Goal: Information Seeking & Learning: Compare options

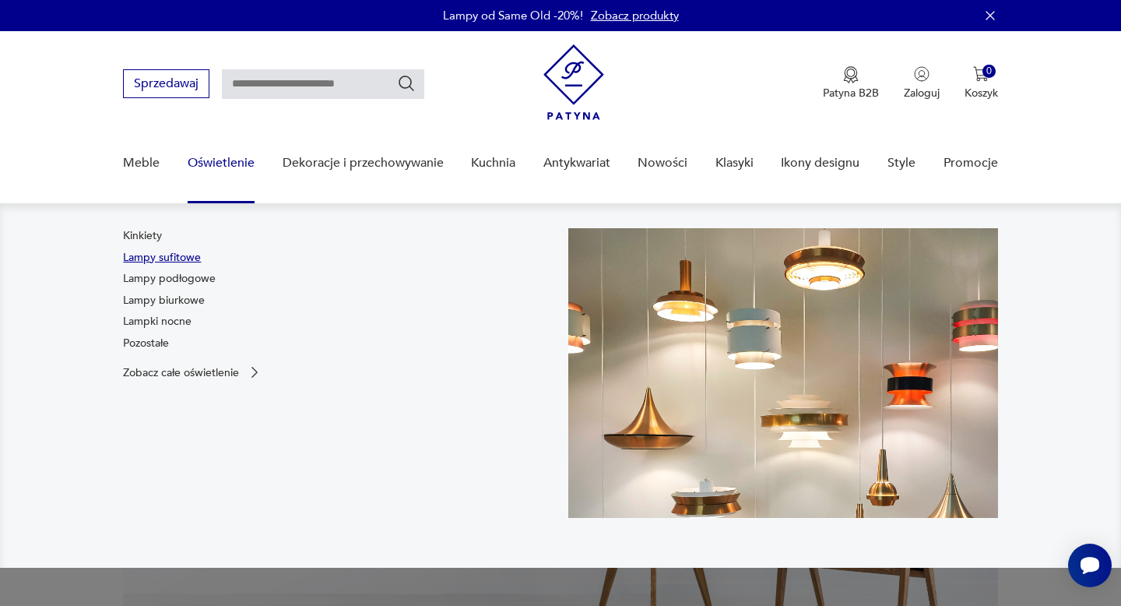
click at [159, 254] on link "Lampy sufitowe" at bounding box center [162, 258] width 78 height 16
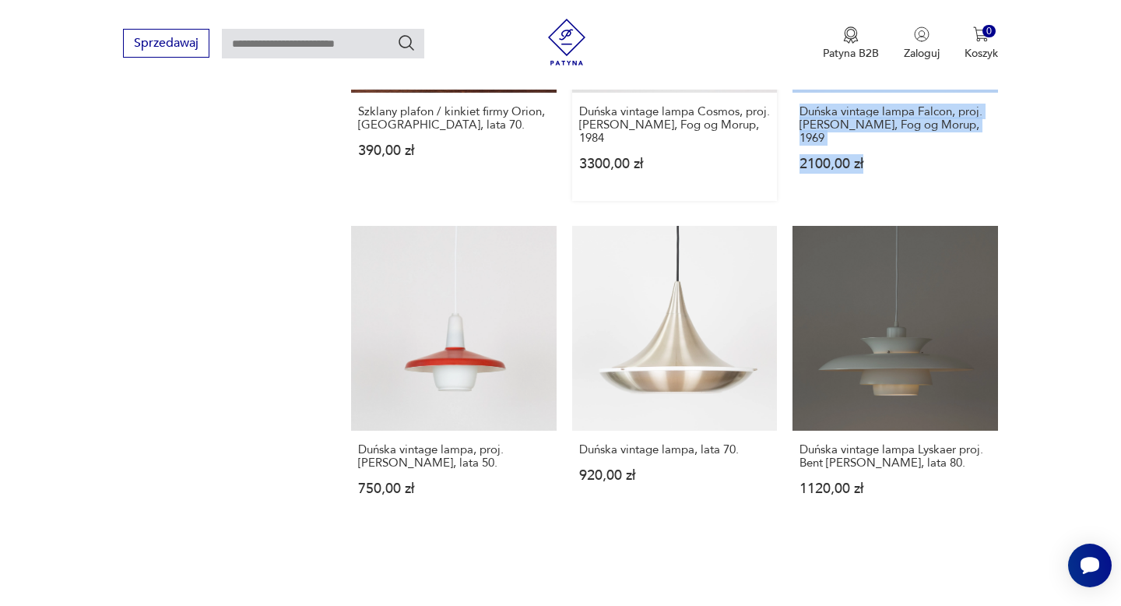
scroll to position [1850, 0]
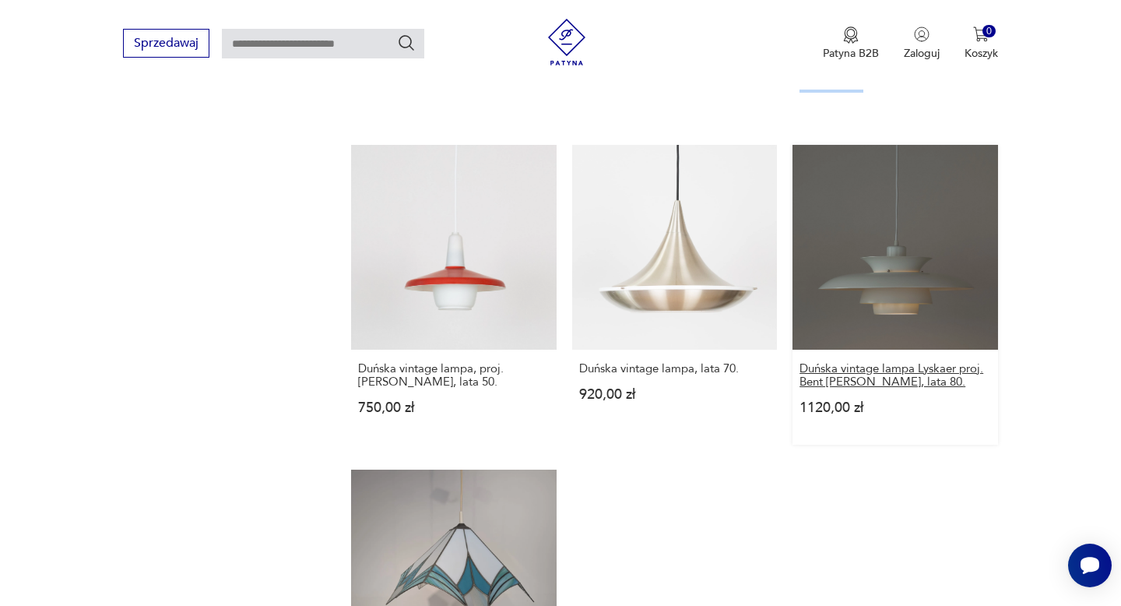
click at [832, 377] on h3 "Duńska vintage lampa Lyskaer proj. Bent Nordsted, lata 80." at bounding box center [895, 375] width 191 height 26
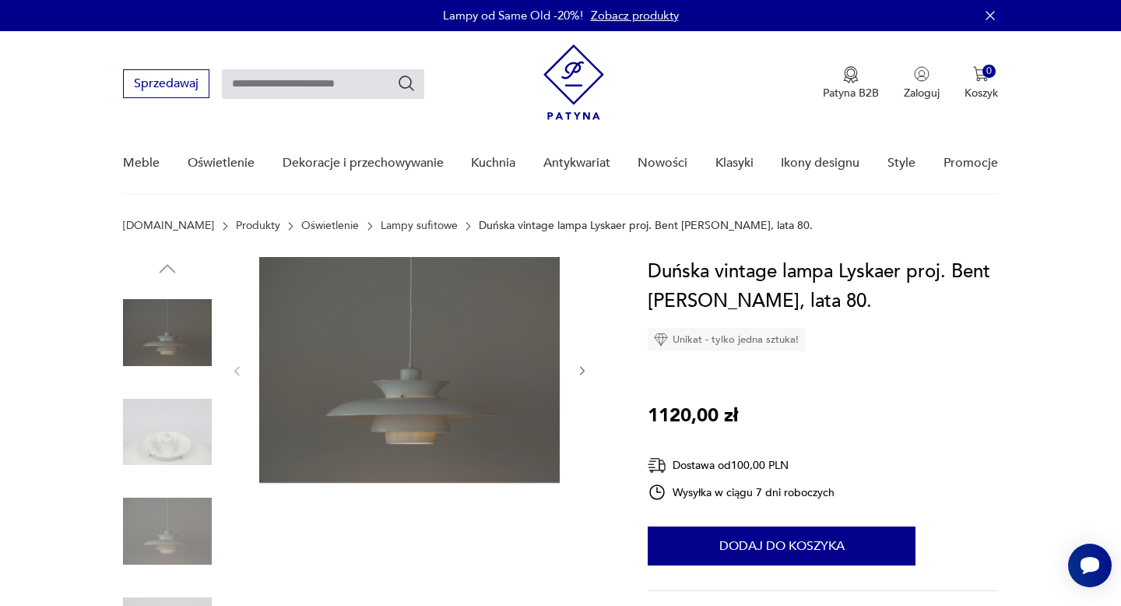
click at [140, 420] on img at bounding box center [167, 432] width 89 height 89
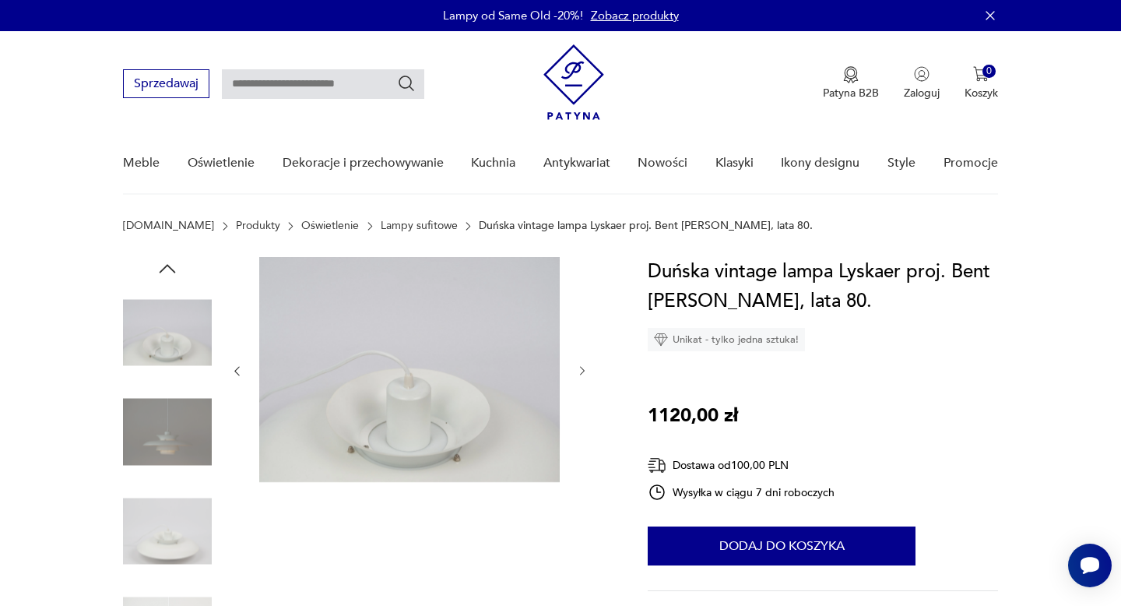
click at [146, 493] on img at bounding box center [167, 531] width 89 height 89
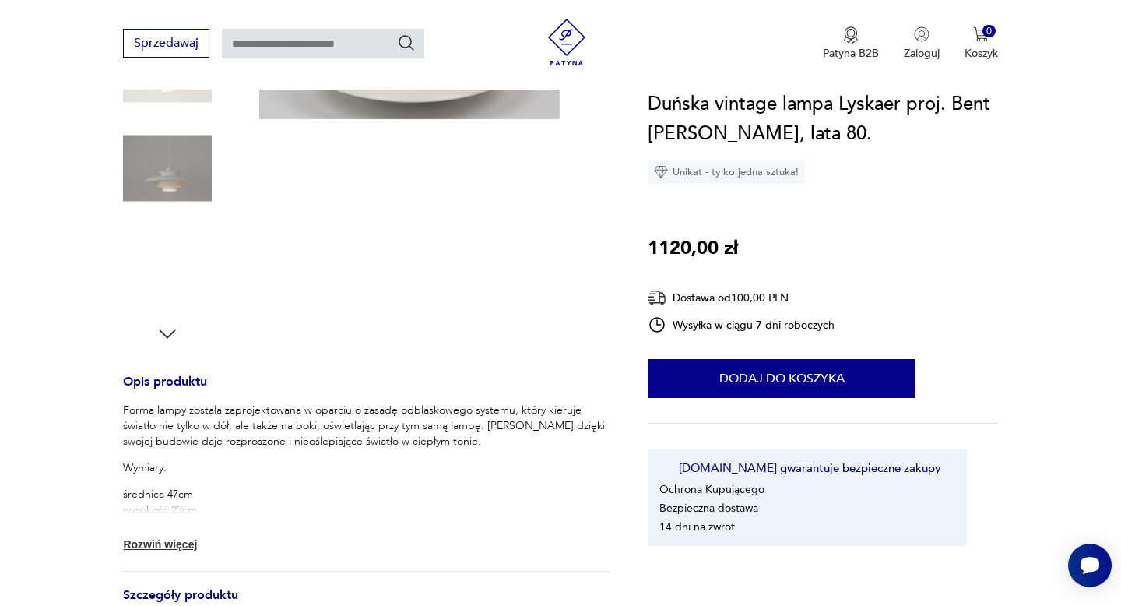
scroll to position [364, 0]
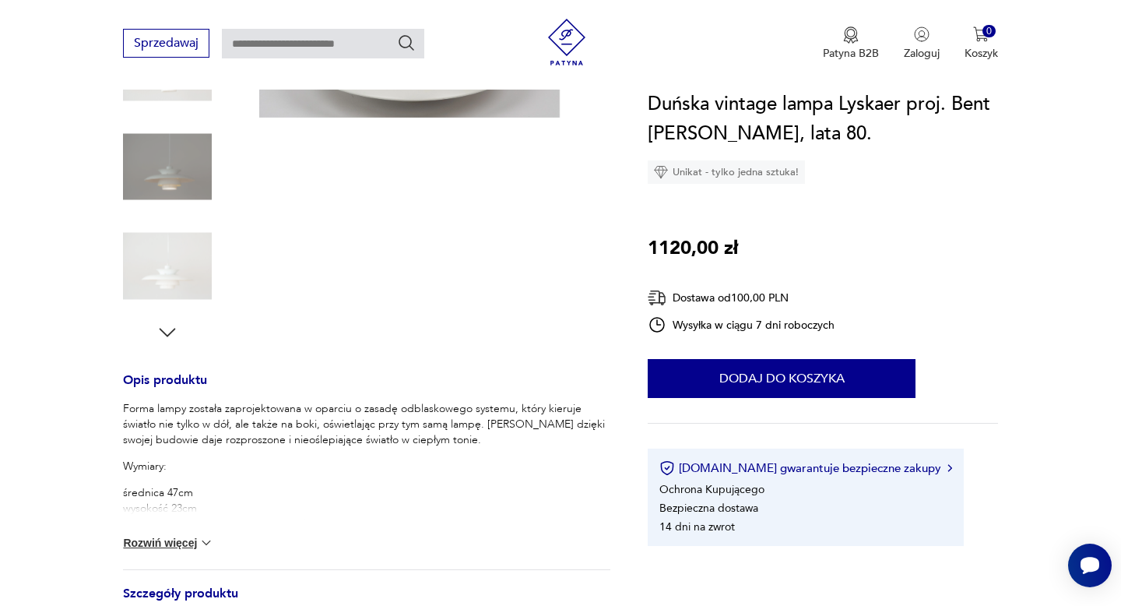
click at [184, 536] on button "Rozwiń więcej" at bounding box center [168, 543] width 90 height 16
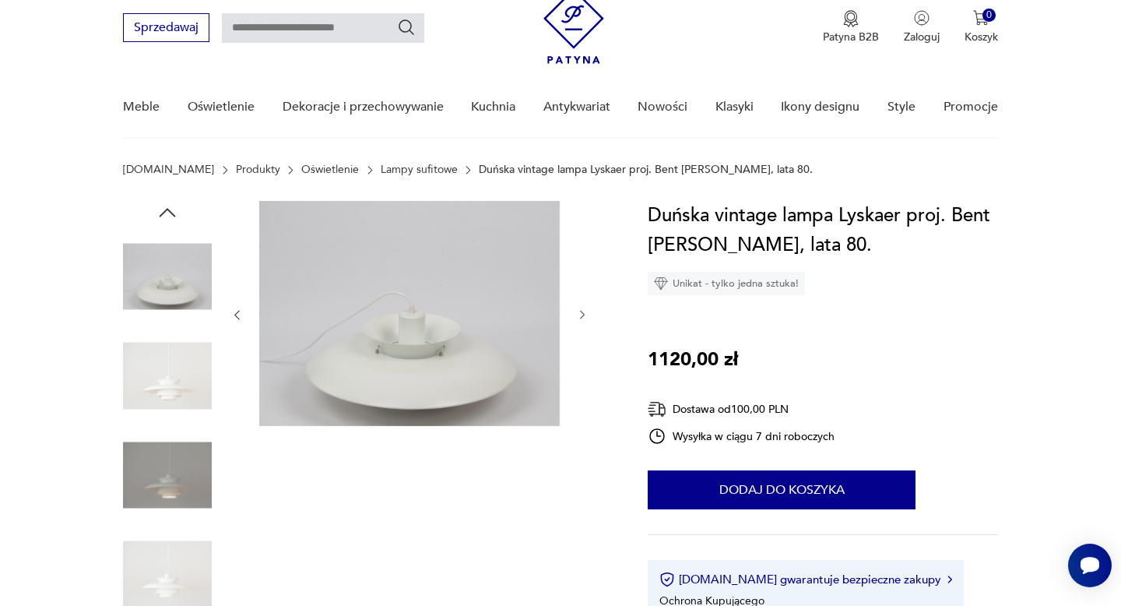
scroll to position [34, 0]
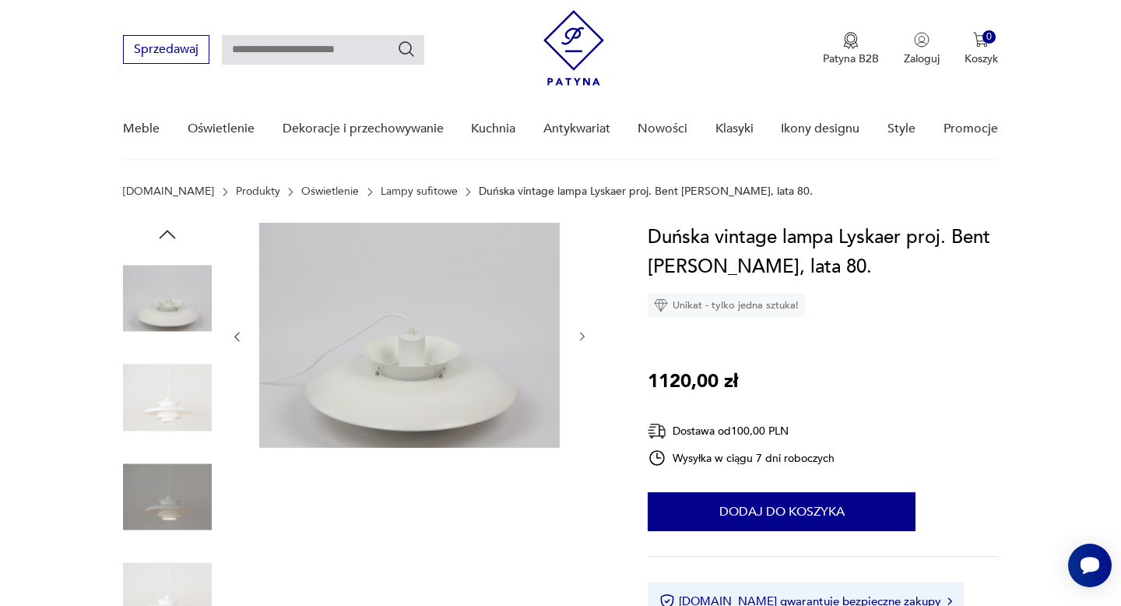
click at [151, 271] on img at bounding box center [167, 298] width 89 height 89
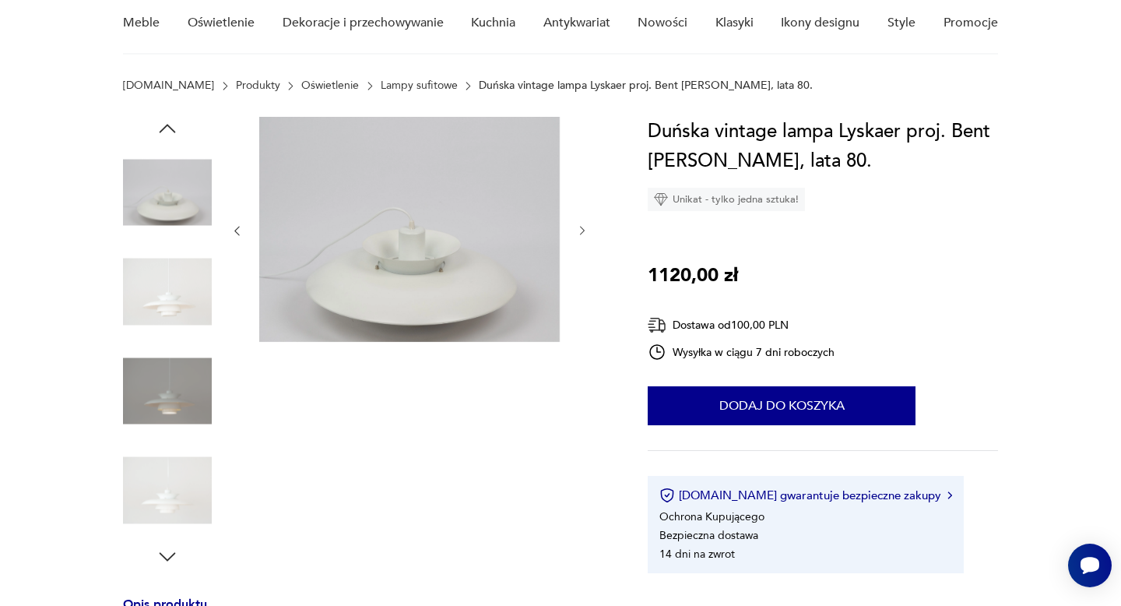
scroll to position [171, 0]
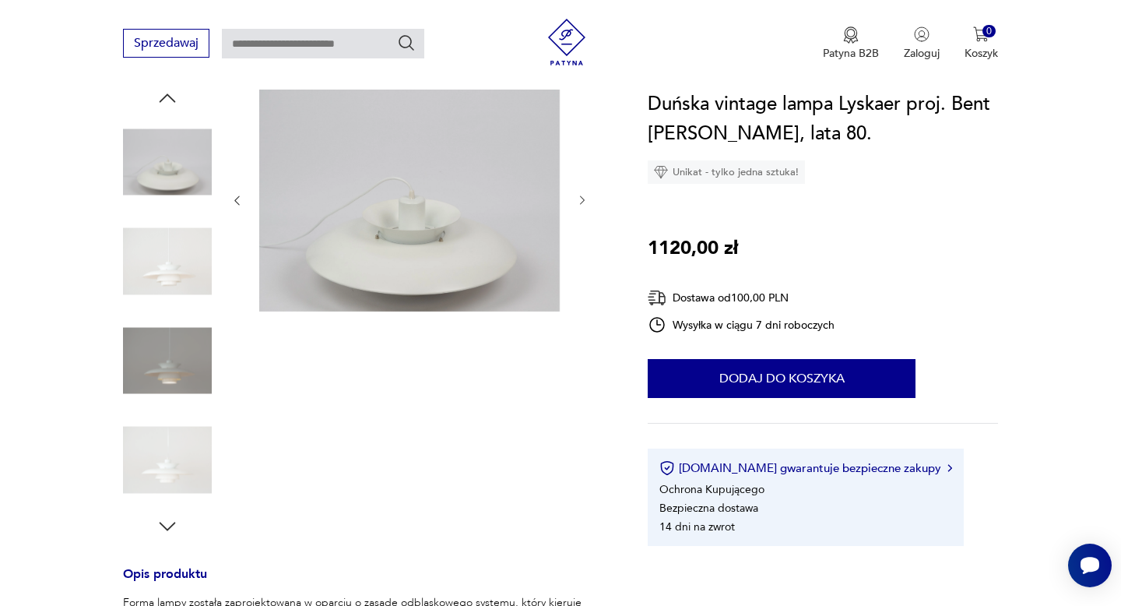
click at [153, 369] on img at bounding box center [167, 360] width 89 height 89
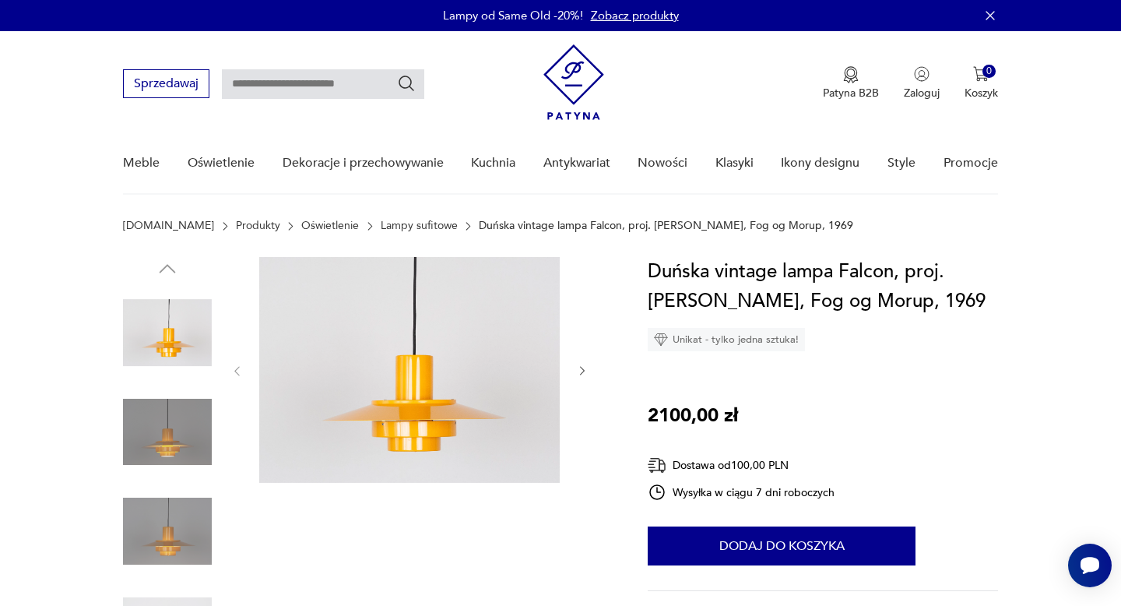
click at [569, 370] on div at bounding box center [410, 371] width 358 height 228
click at [583, 373] on icon "button" at bounding box center [582, 370] width 13 height 13
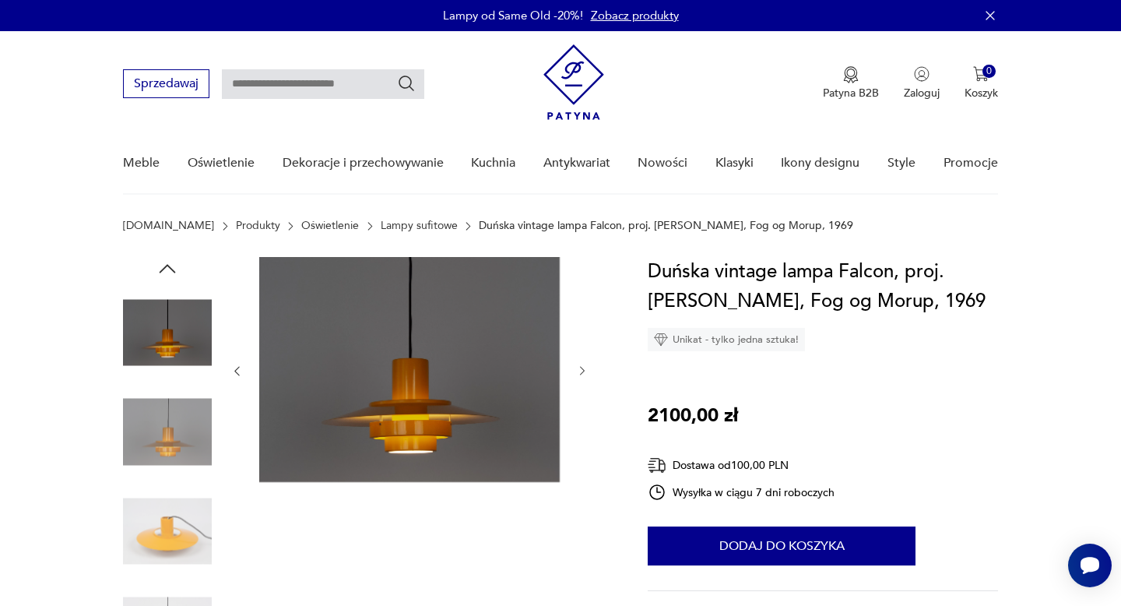
click at [583, 373] on icon "button" at bounding box center [582, 370] width 13 height 13
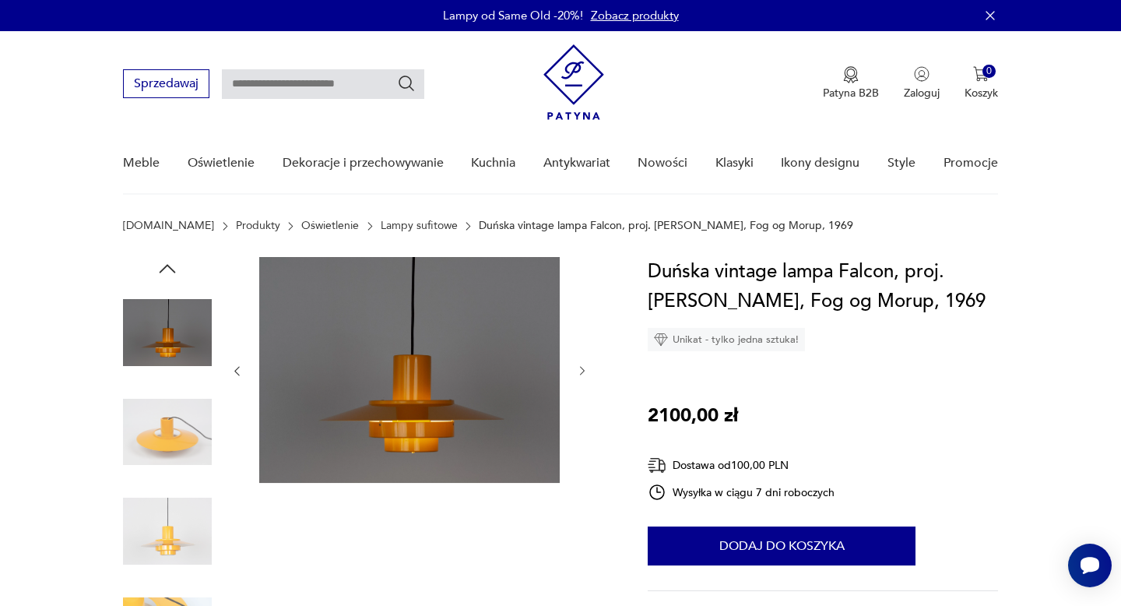
click at [583, 373] on icon "button" at bounding box center [582, 370] width 13 height 13
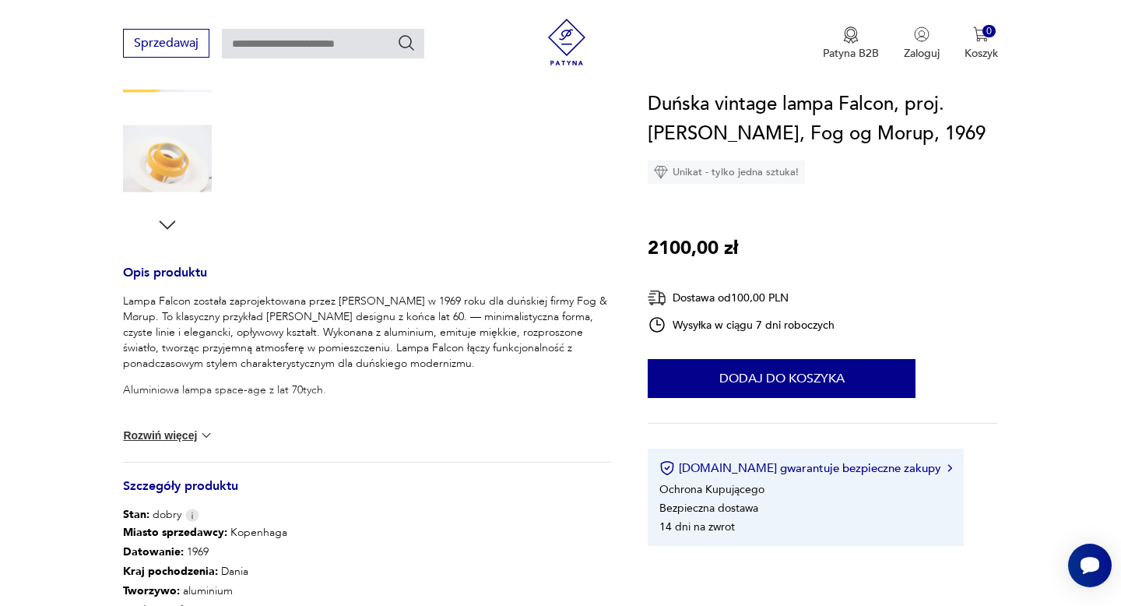
scroll to position [473, 0]
click at [193, 424] on div "Lampa Falcon została zaprojektowana przez Andreasa Hansena w 1969 roku dla duńs…" at bounding box center [366, 376] width 487 height 168
click at [194, 430] on button "Rozwiń więcej" at bounding box center [168, 434] width 90 height 16
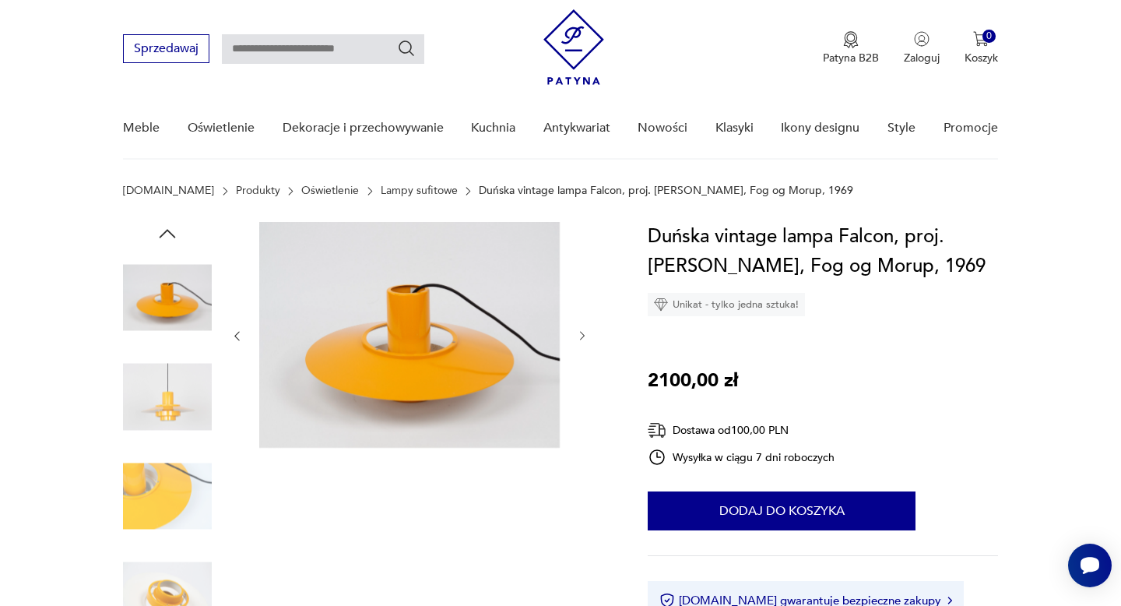
scroll to position [16, 0]
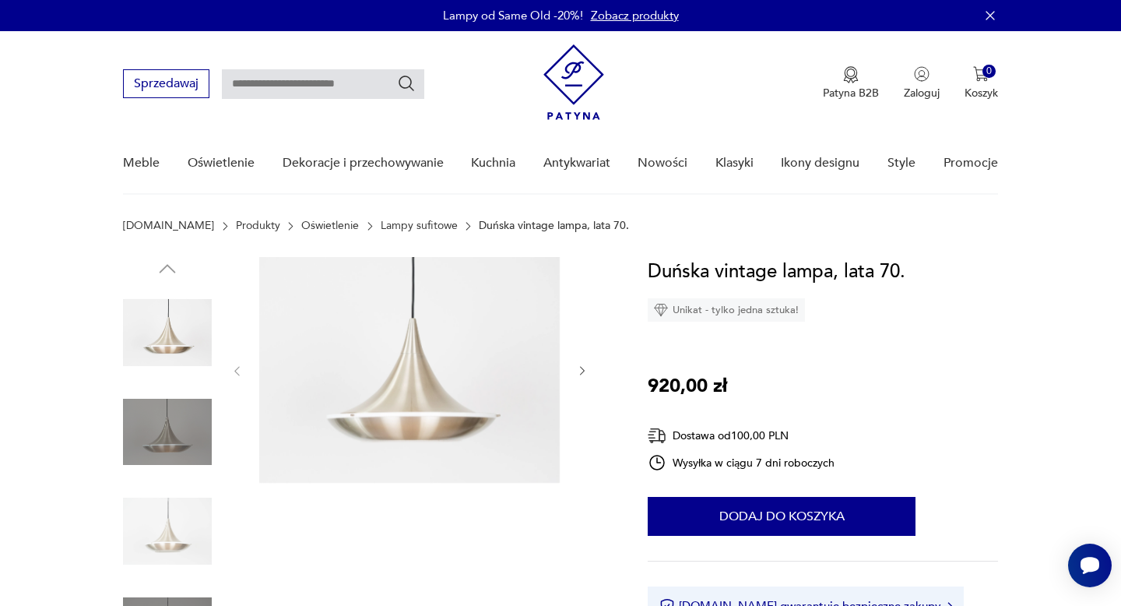
click at [586, 370] on icon "button" at bounding box center [582, 370] width 13 height 13
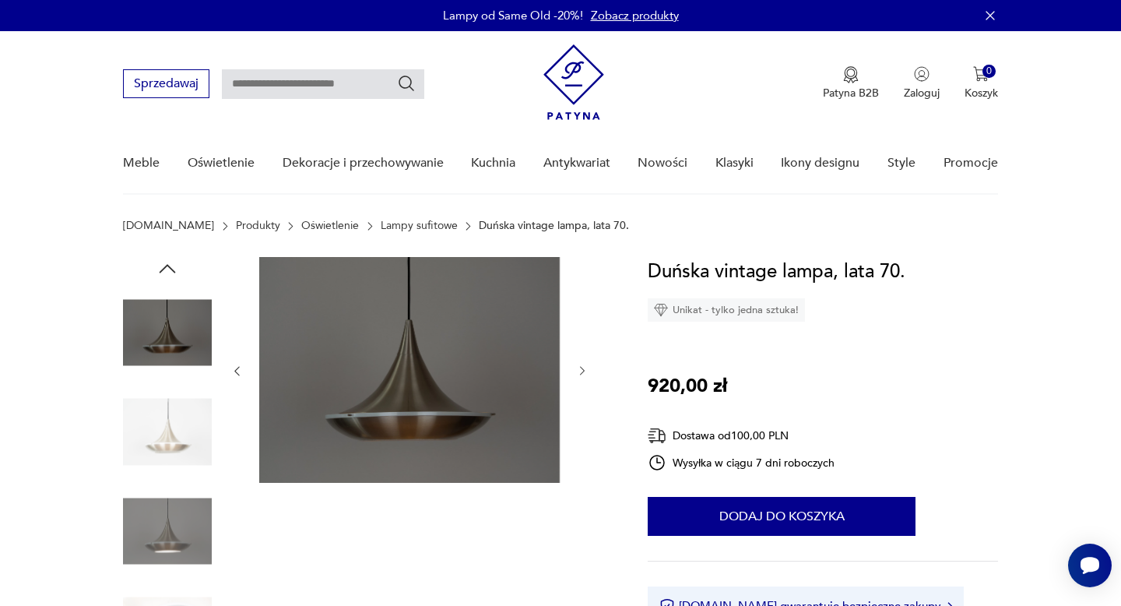
click at [586, 370] on icon "button" at bounding box center [582, 370] width 13 height 13
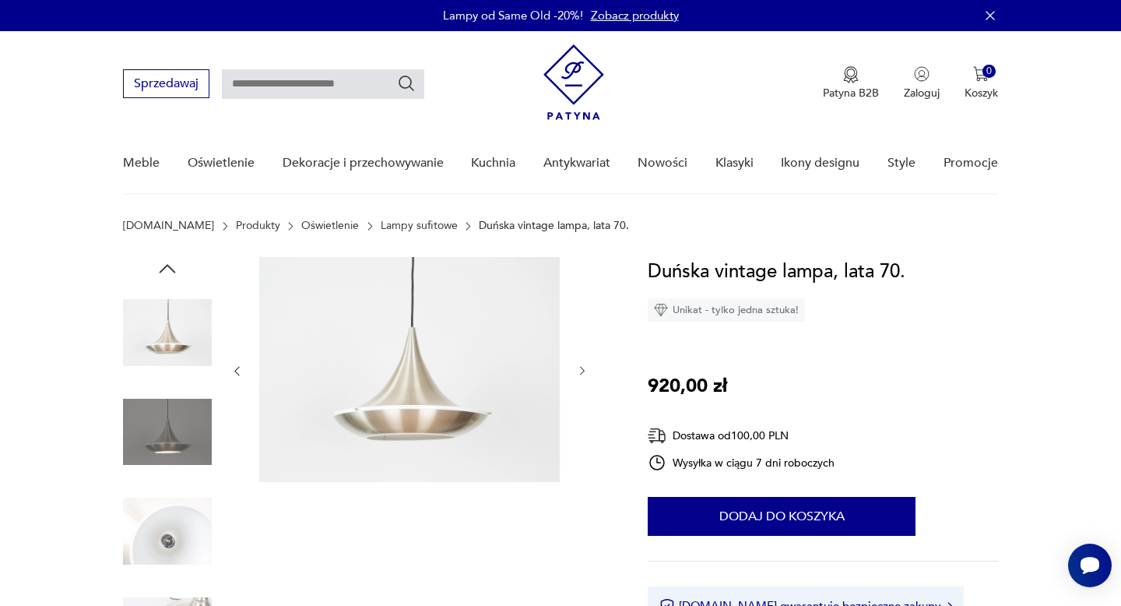
click at [586, 370] on icon "button" at bounding box center [582, 370] width 13 height 13
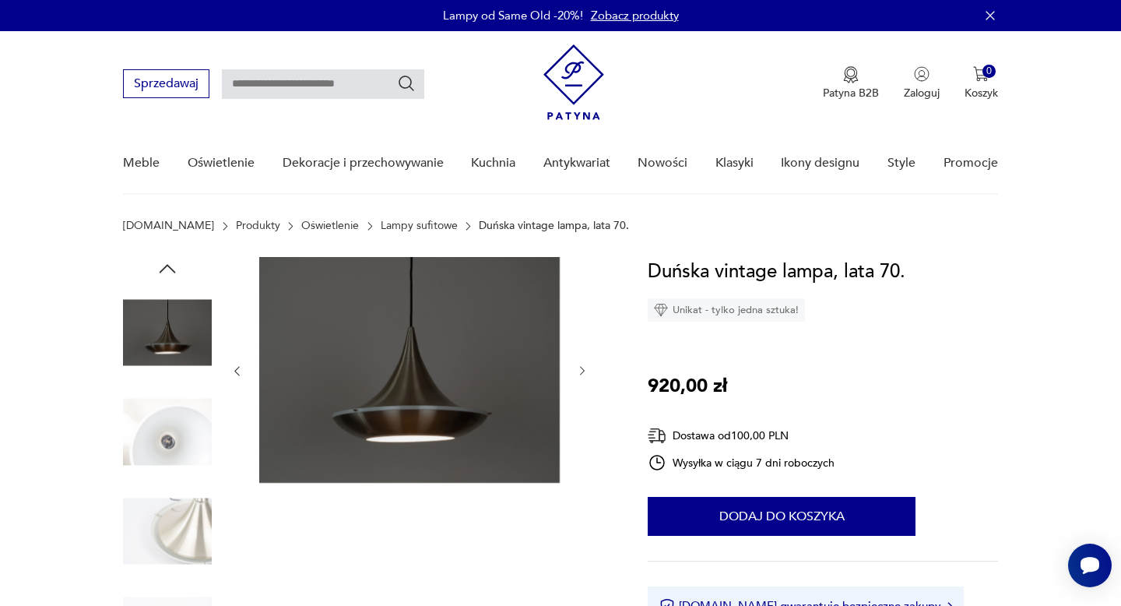
click at [586, 370] on icon "button" at bounding box center [582, 370] width 13 height 13
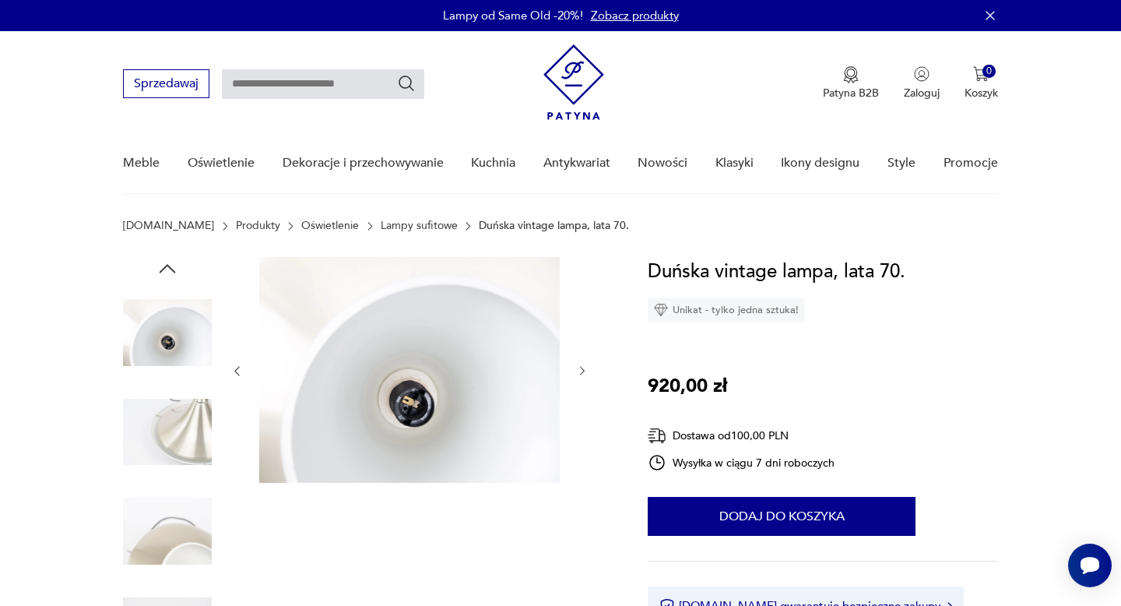
click at [586, 370] on icon "button" at bounding box center [582, 370] width 13 height 13
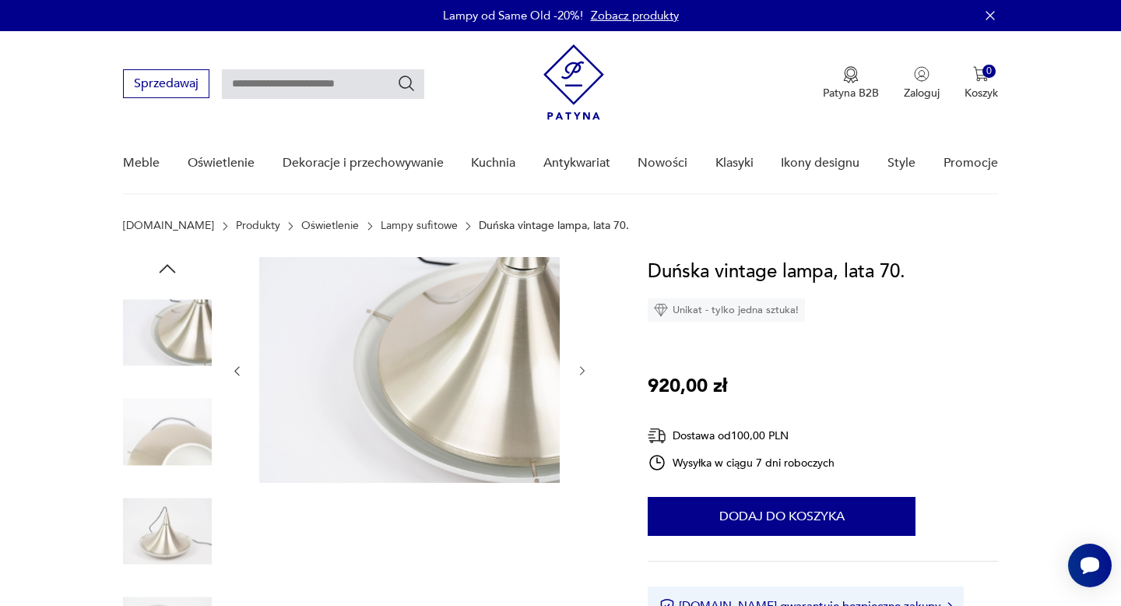
click at [586, 370] on icon "button" at bounding box center [582, 370] width 13 height 13
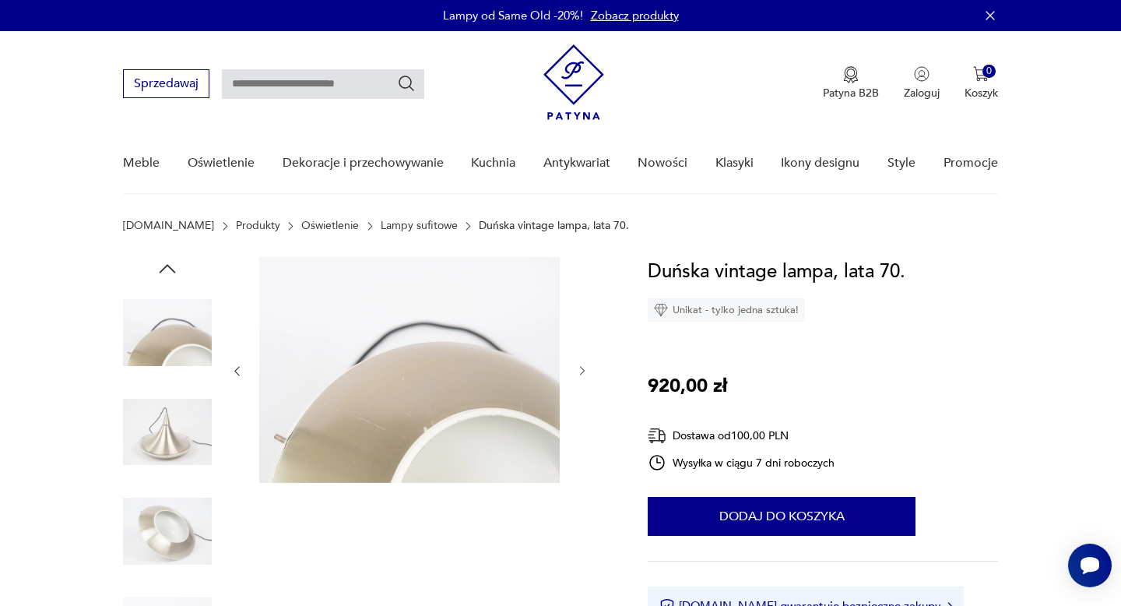
click at [586, 370] on icon "button" at bounding box center [582, 370] width 13 height 13
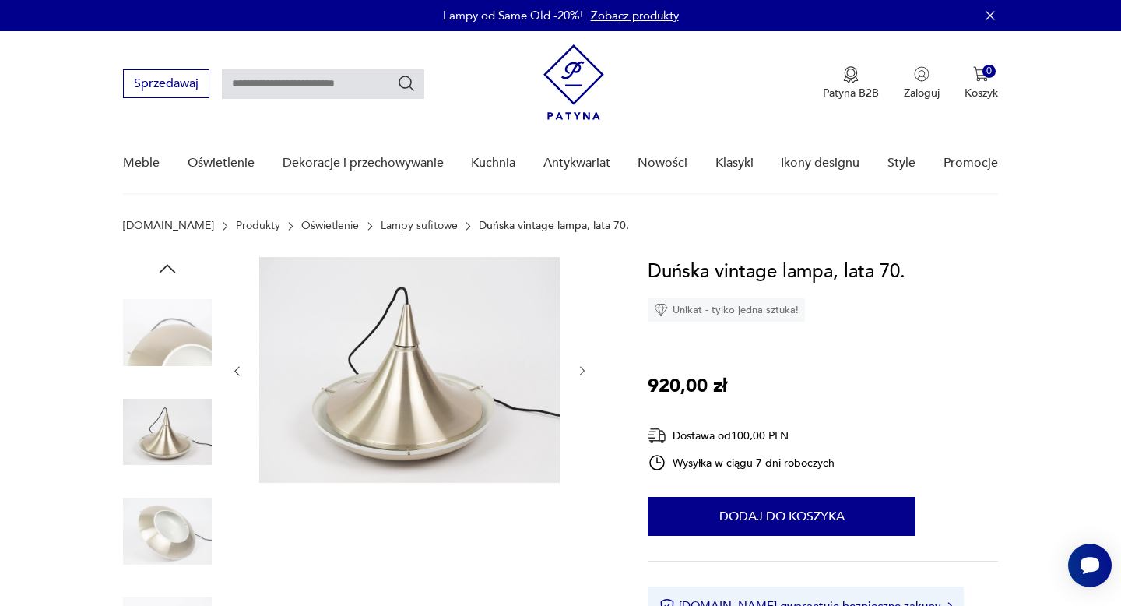
click at [586, 370] on icon "button" at bounding box center [582, 370] width 13 height 13
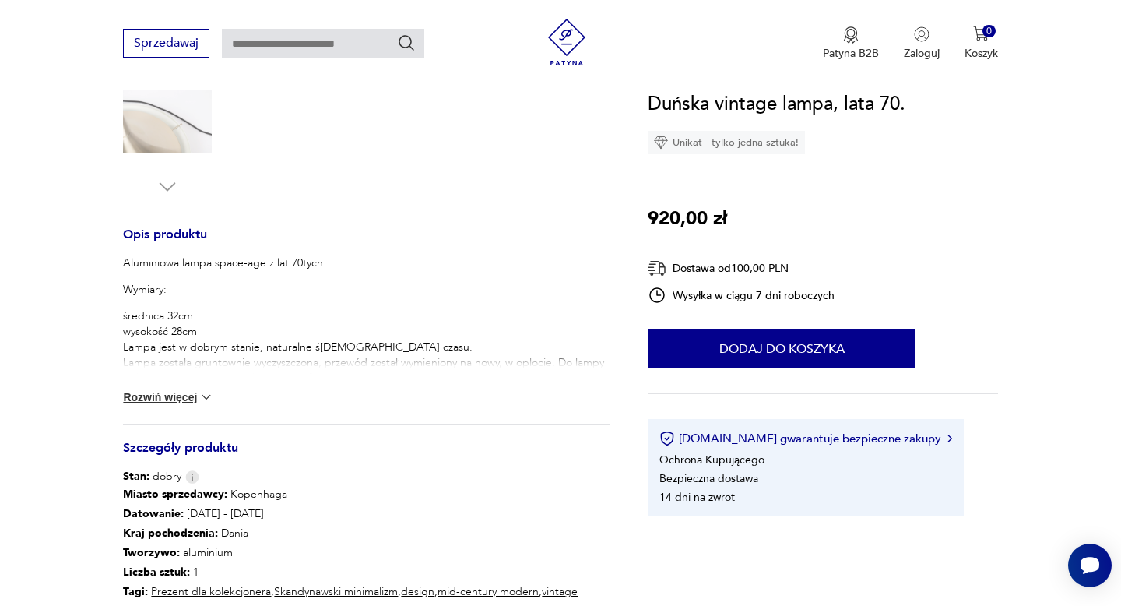
scroll to position [616, 0]
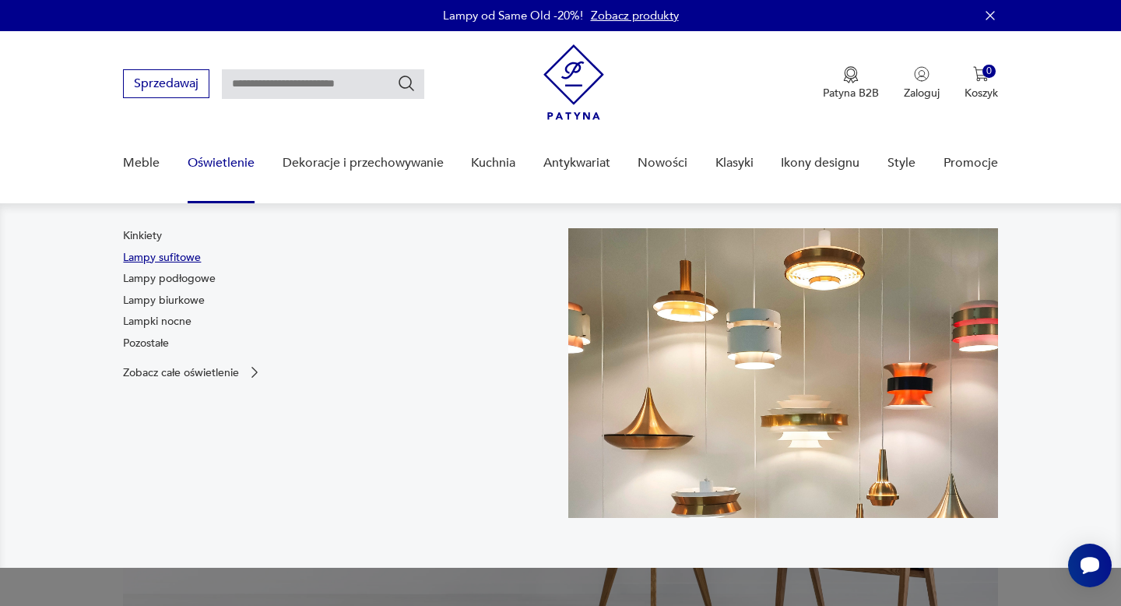
click at [160, 264] on link "Lampy sufitowe" at bounding box center [162, 258] width 78 height 16
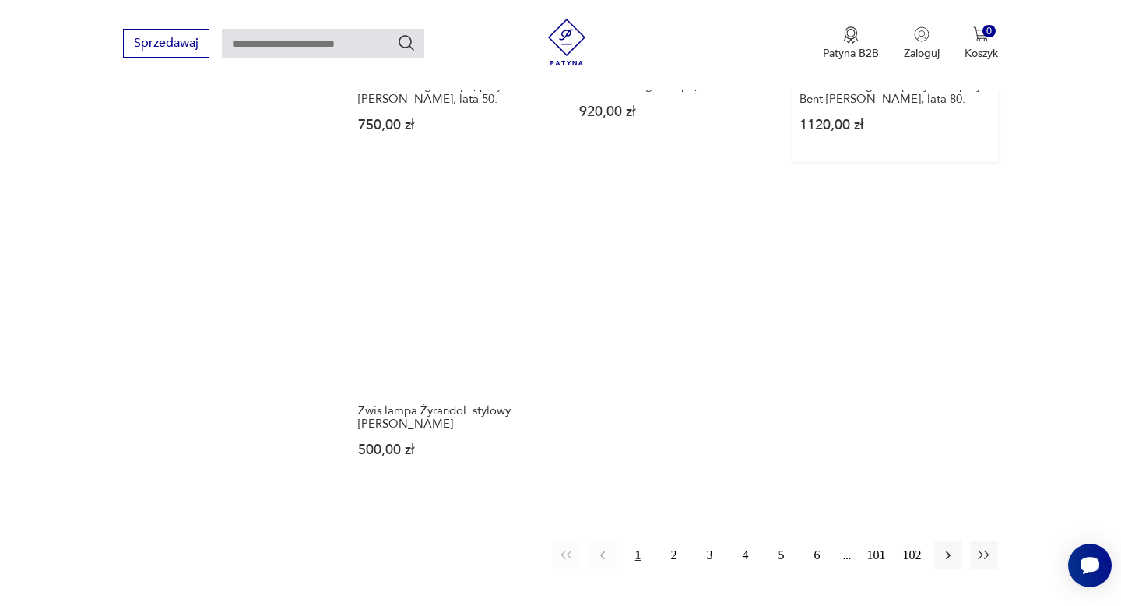
scroll to position [2213, 0]
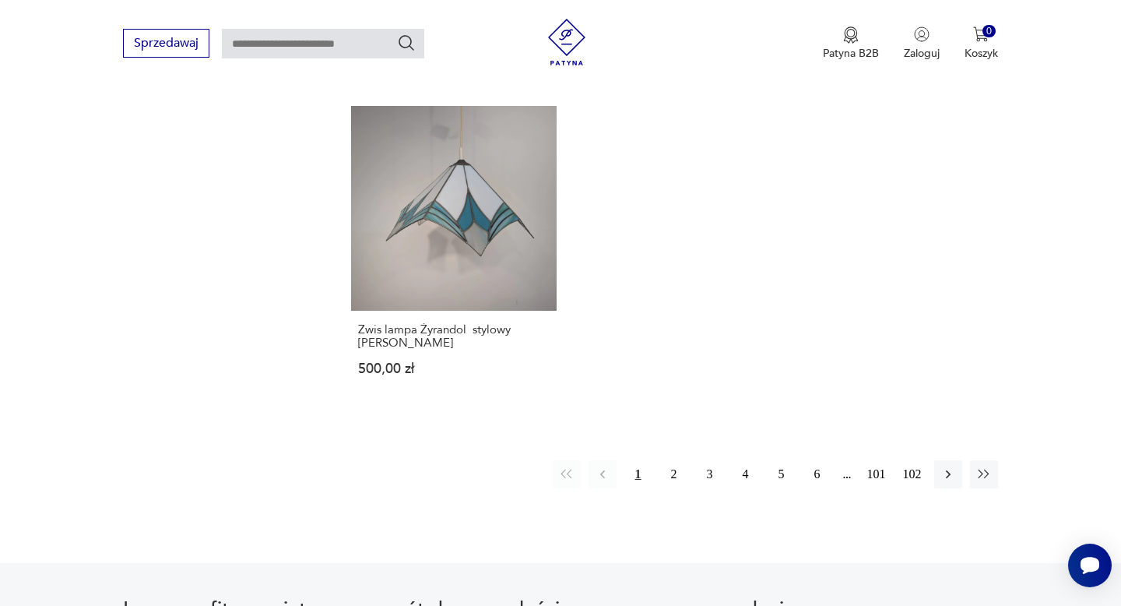
click at [675, 460] on button "2" at bounding box center [674, 474] width 28 height 28
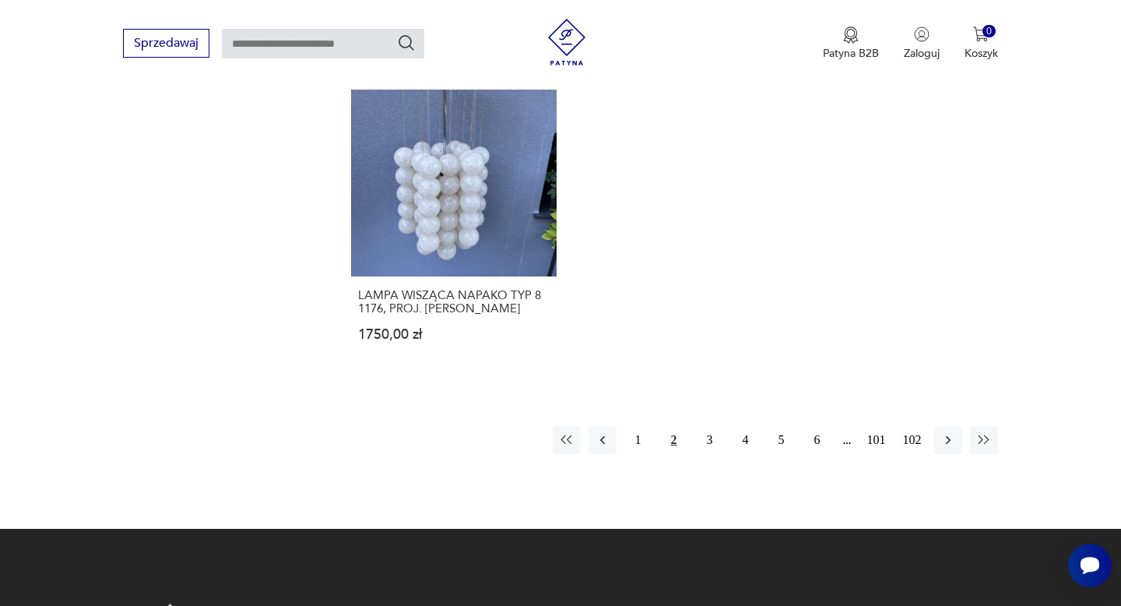
scroll to position [2273, 0]
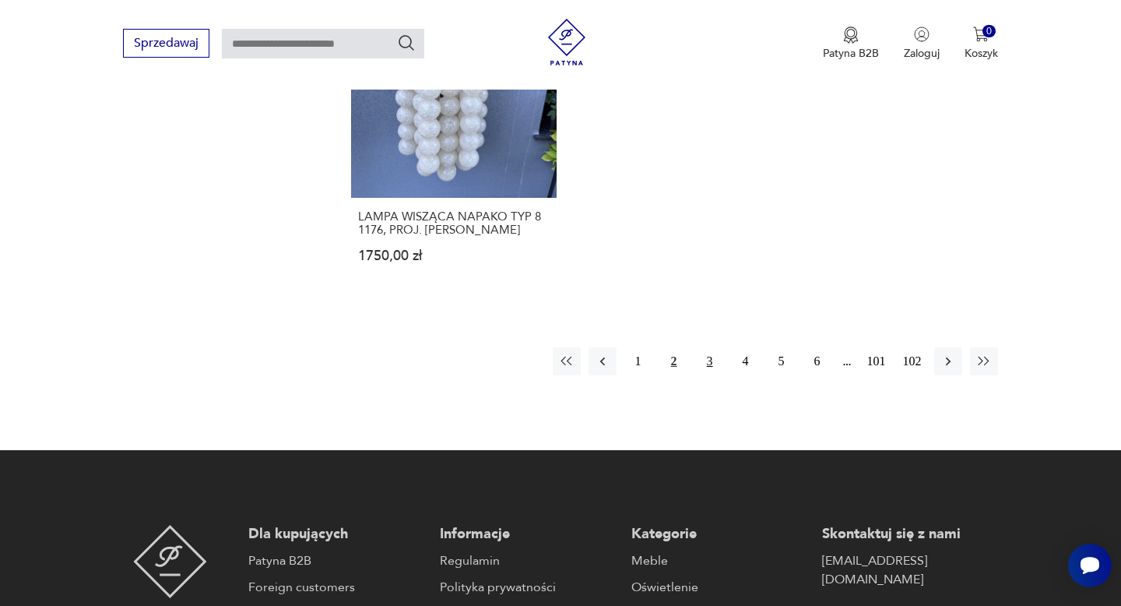
click at [706, 347] on button "3" at bounding box center [710, 361] width 28 height 28
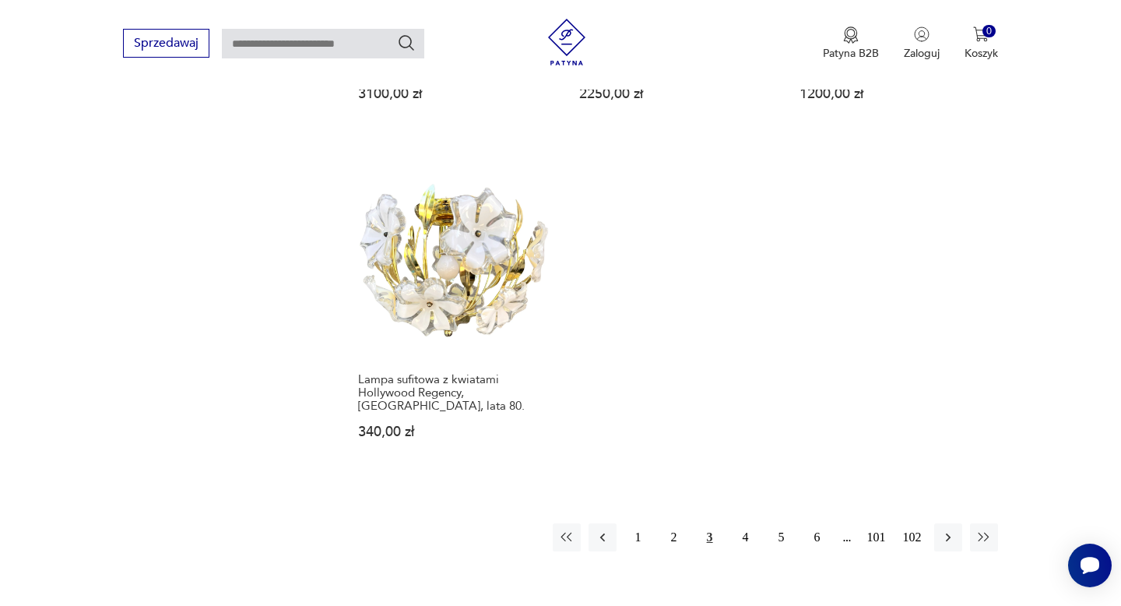
scroll to position [2193, 0]
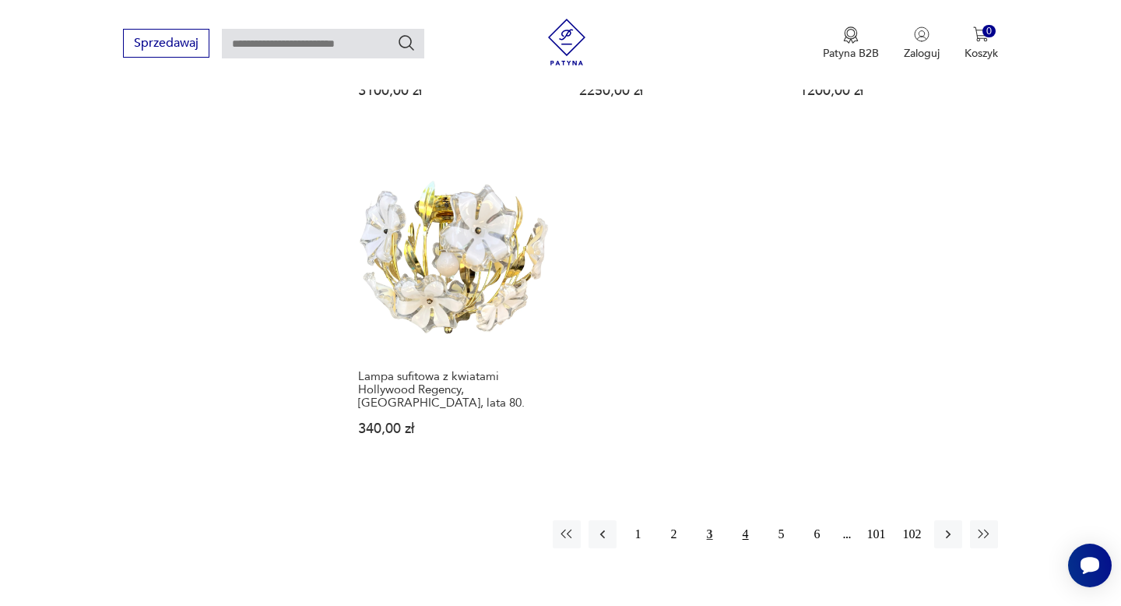
click at [742, 520] on button "4" at bounding box center [746, 534] width 28 height 28
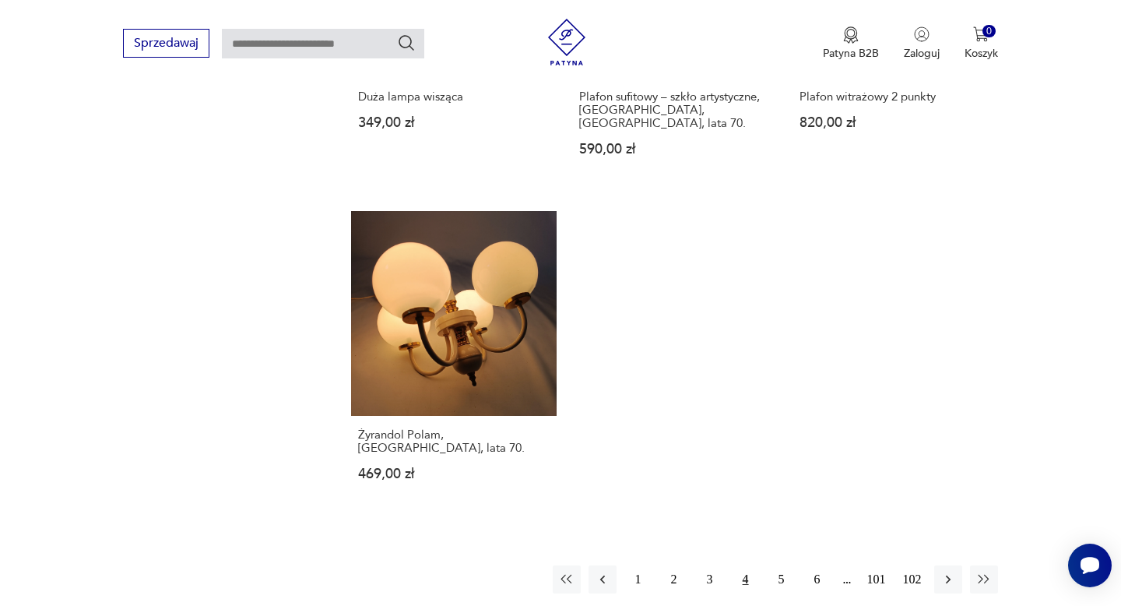
scroll to position [2159, 0]
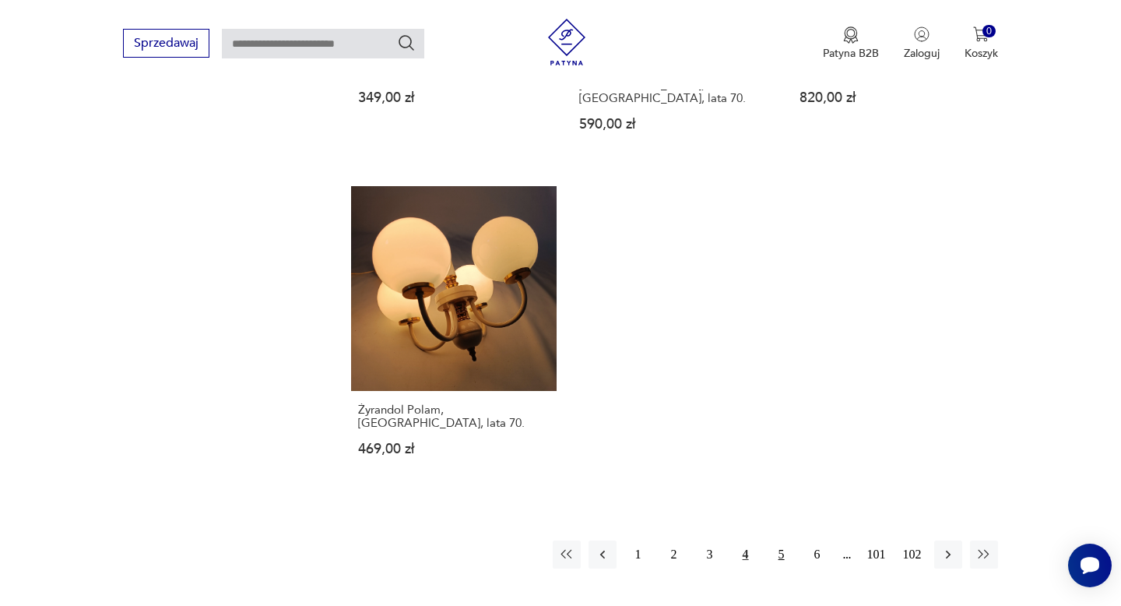
click at [774, 540] on button "5" at bounding box center [782, 554] width 28 height 28
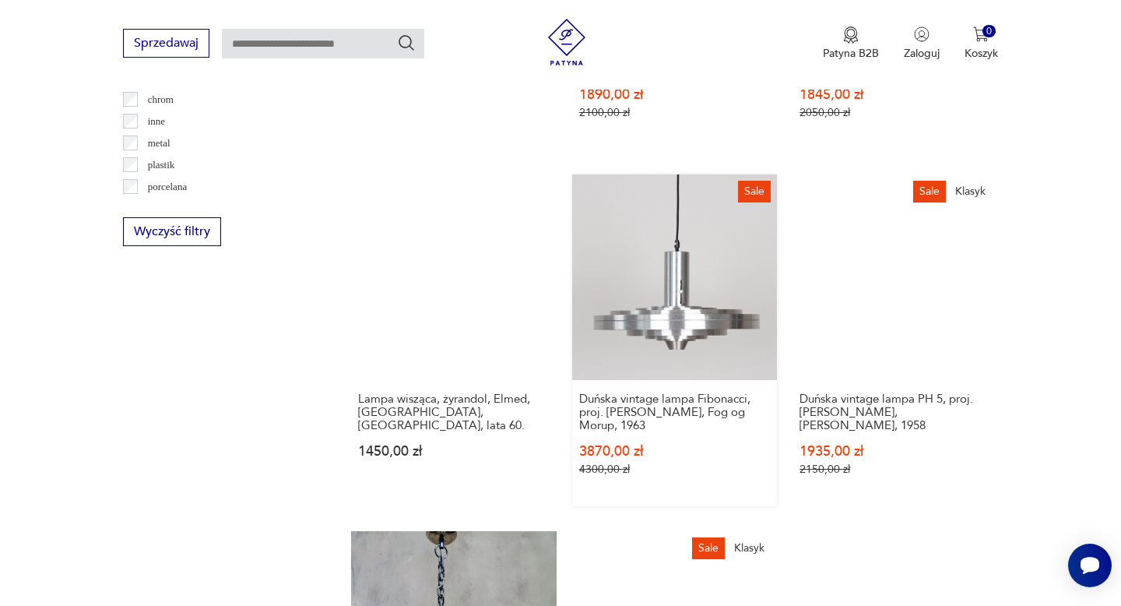
scroll to position [1537, 0]
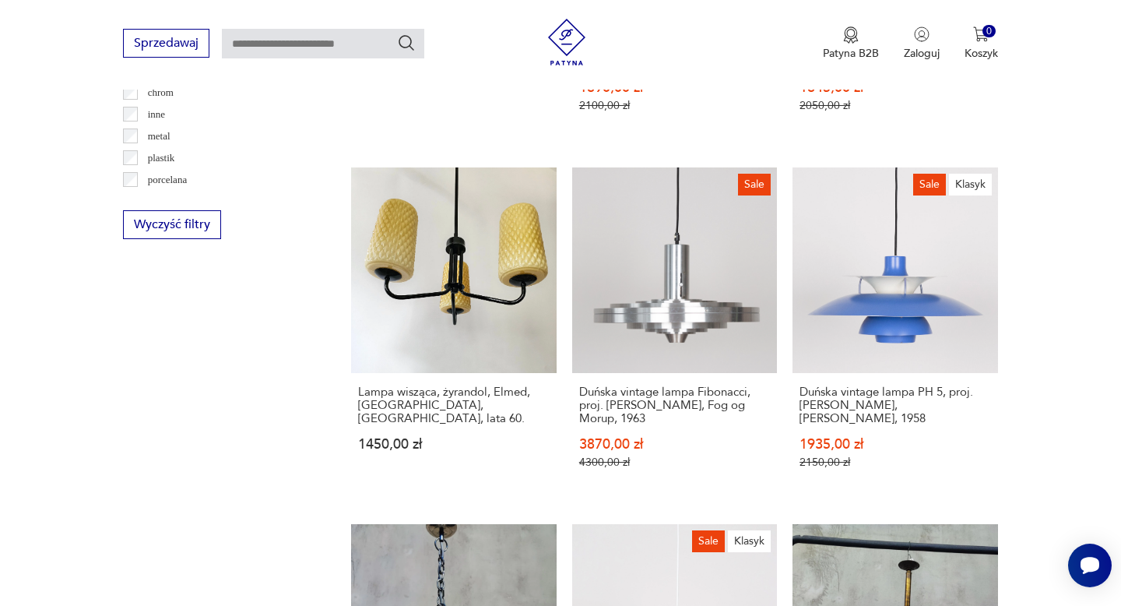
click at [1037, 185] on section "Filtruj produkty Cena MIN MAX OK Promocja Datowanie OK Kraj pochodzenia Dania (…" at bounding box center [560, 223] width 1121 height 2318
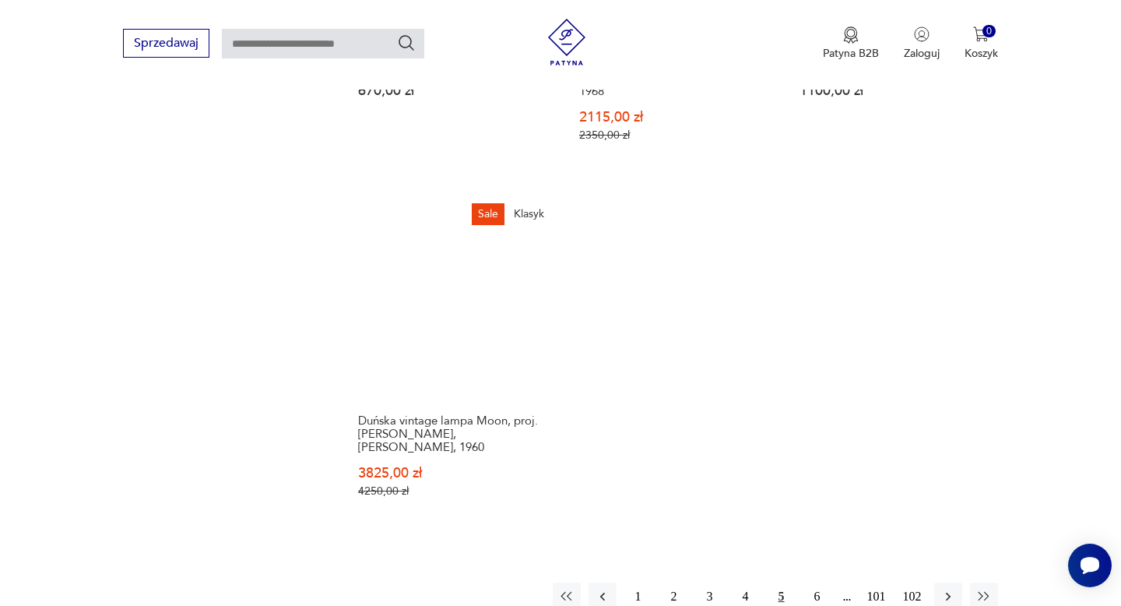
scroll to position [2332, 0]
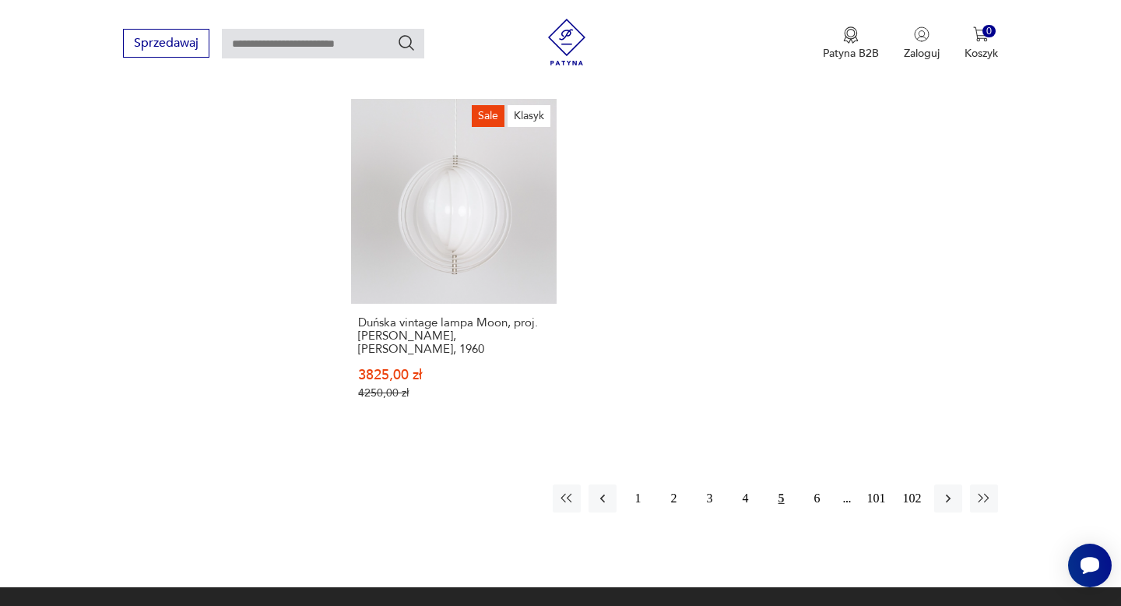
drag, startPoint x: 810, startPoint y: 474, endPoint x: 811, endPoint y: 529, distance: 54.5
click at [810, 484] on button "6" at bounding box center [818, 498] width 28 height 28
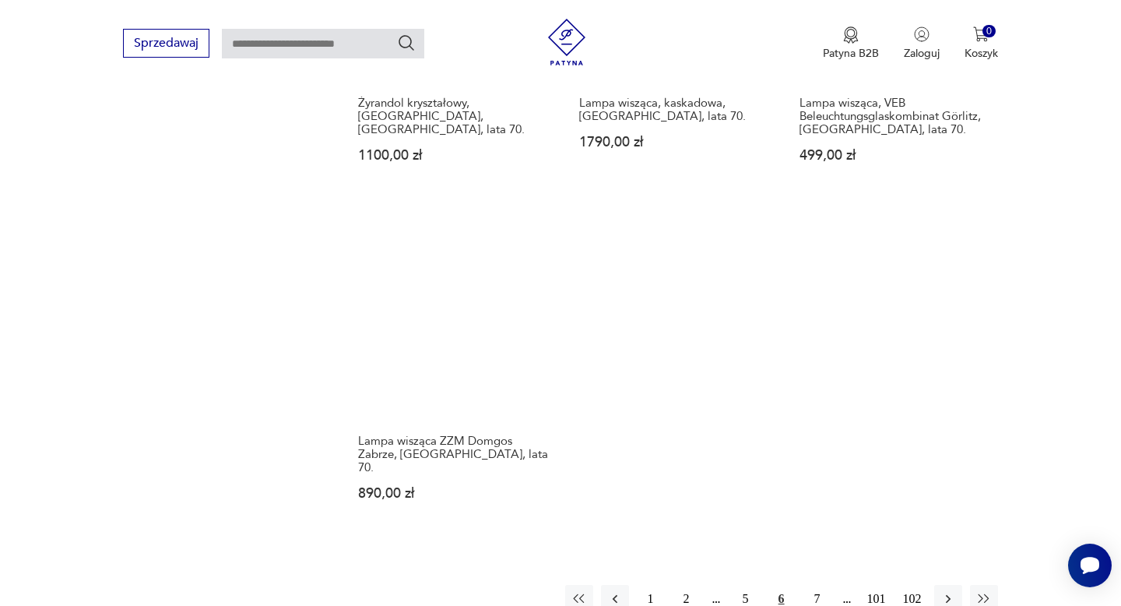
scroll to position [2198, 0]
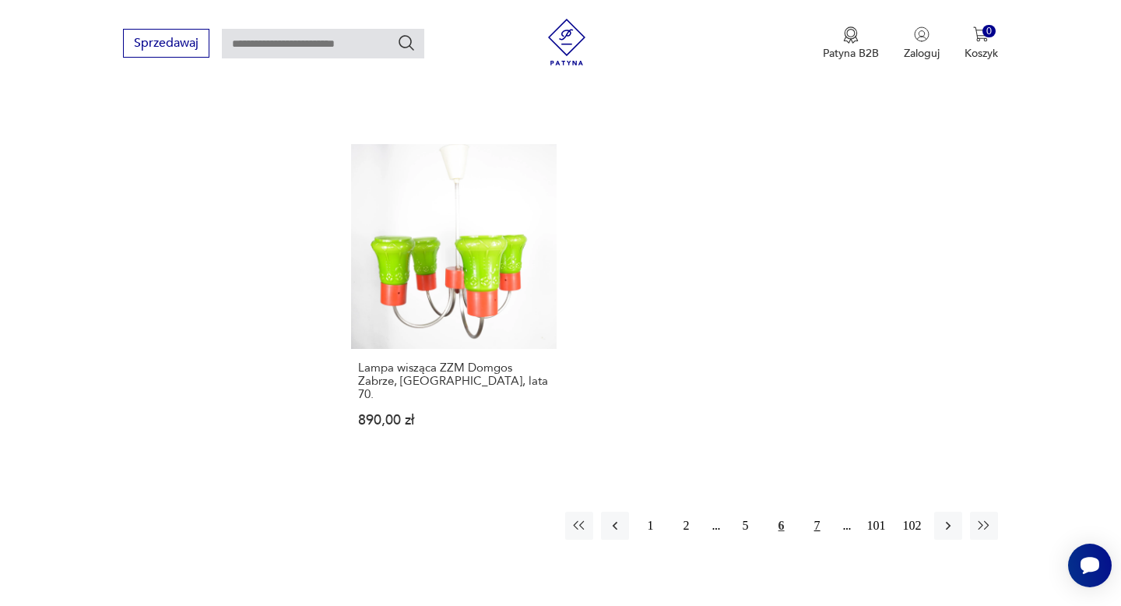
click at [824, 512] on button "7" at bounding box center [818, 526] width 28 height 28
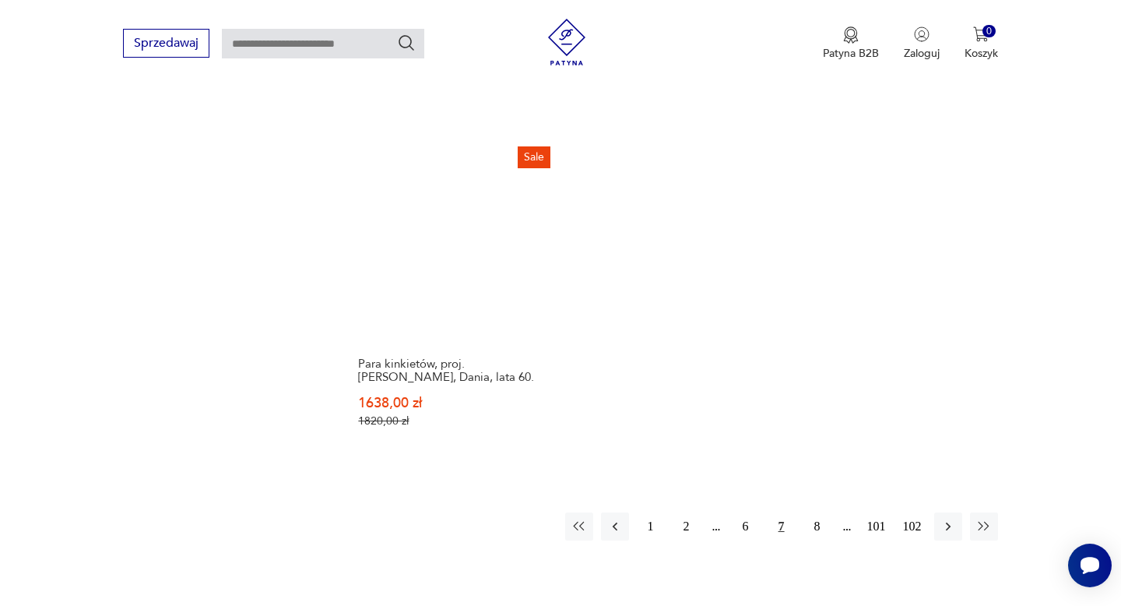
scroll to position [2313, 0]
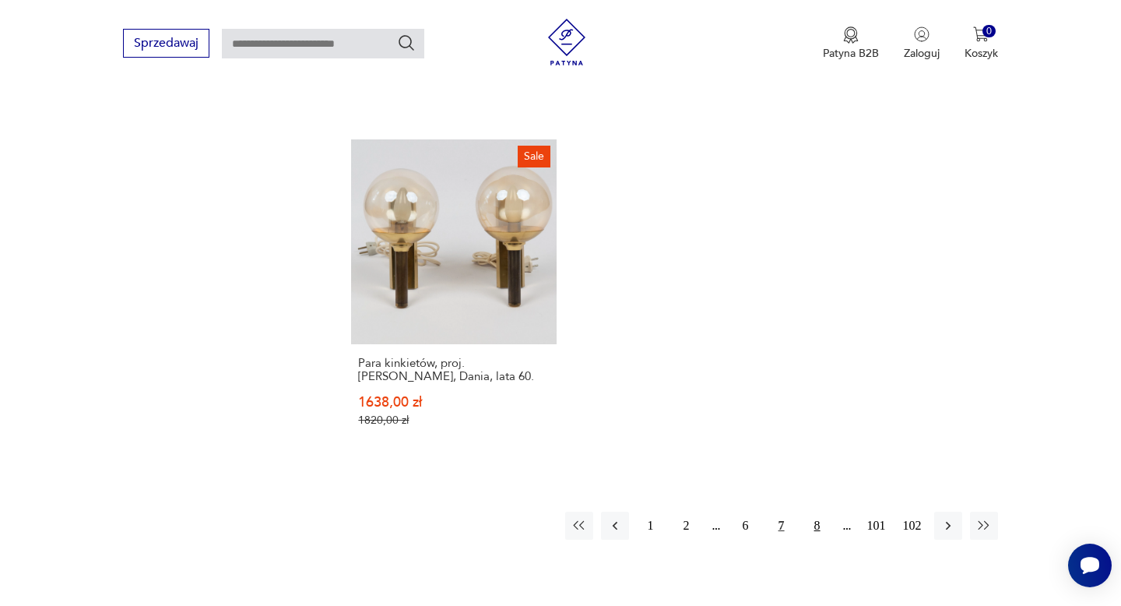
click at [815, 512] on button "8" at bounding box center [818, 526] width 28 height 28
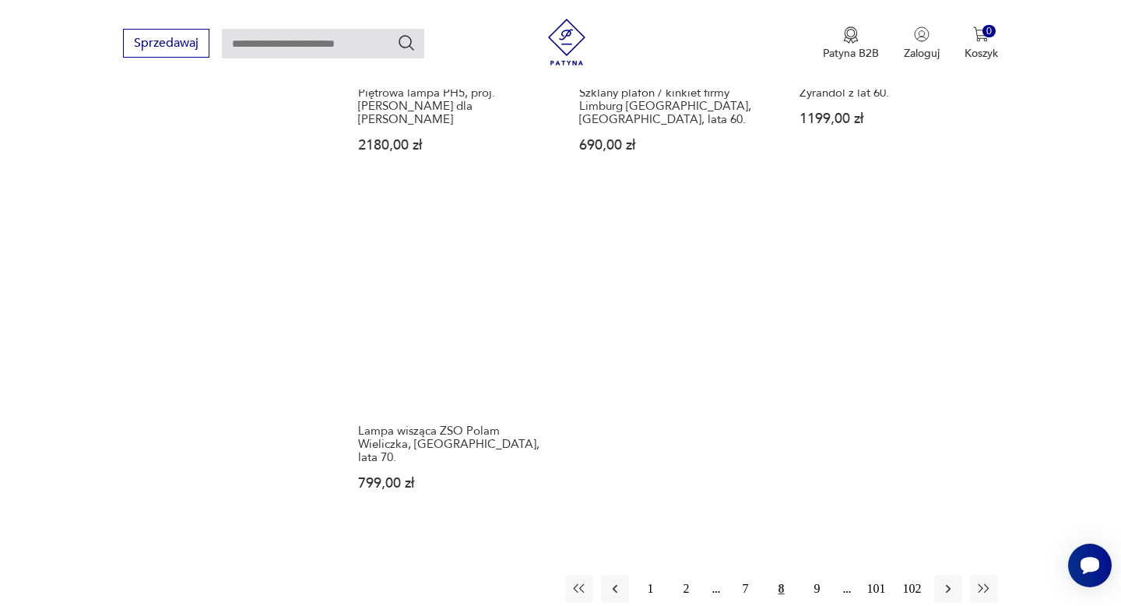
scroll to position [2172, 0]
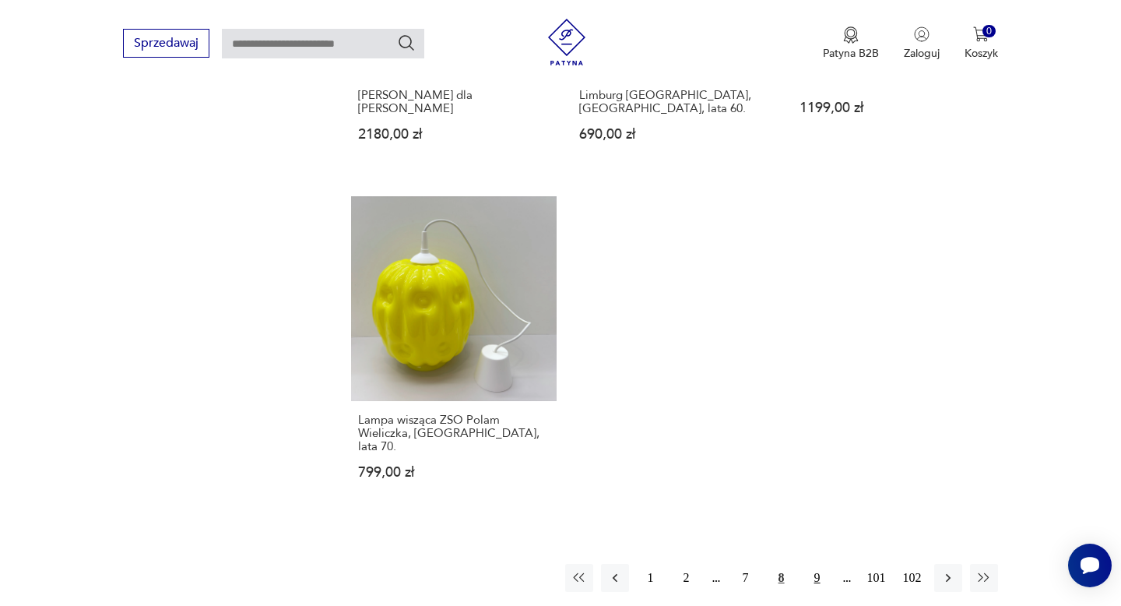
click at [810, 564] on button "9" at bounding box center [818, 578] width 28 height 28
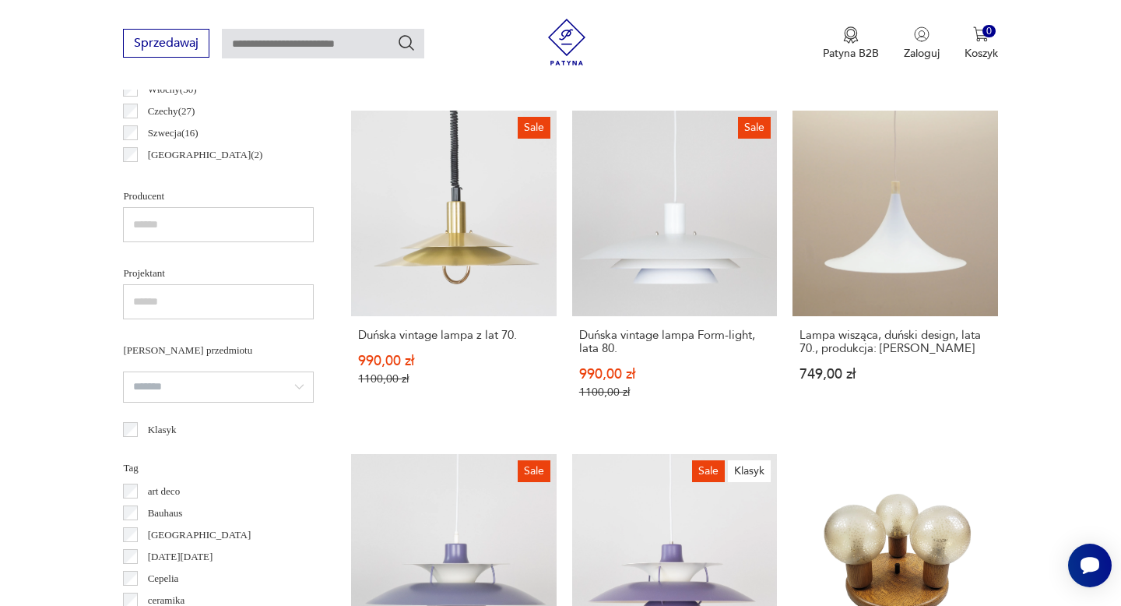
scroll to position [890, 0]
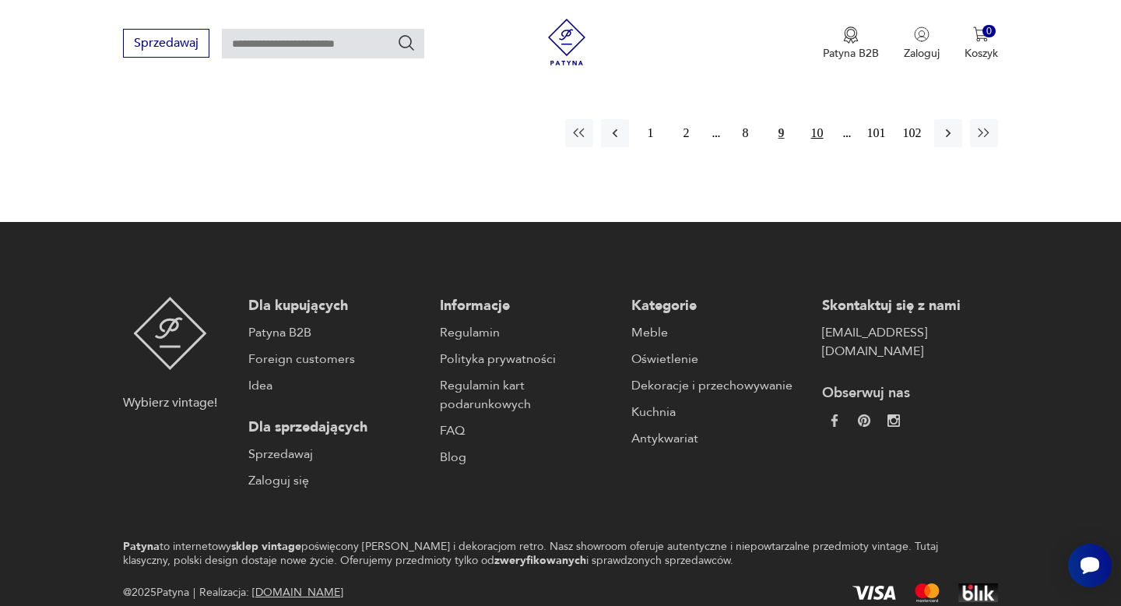
click at [809, 123] on button "10" at bounding box center [818, 133] width 28 height 28
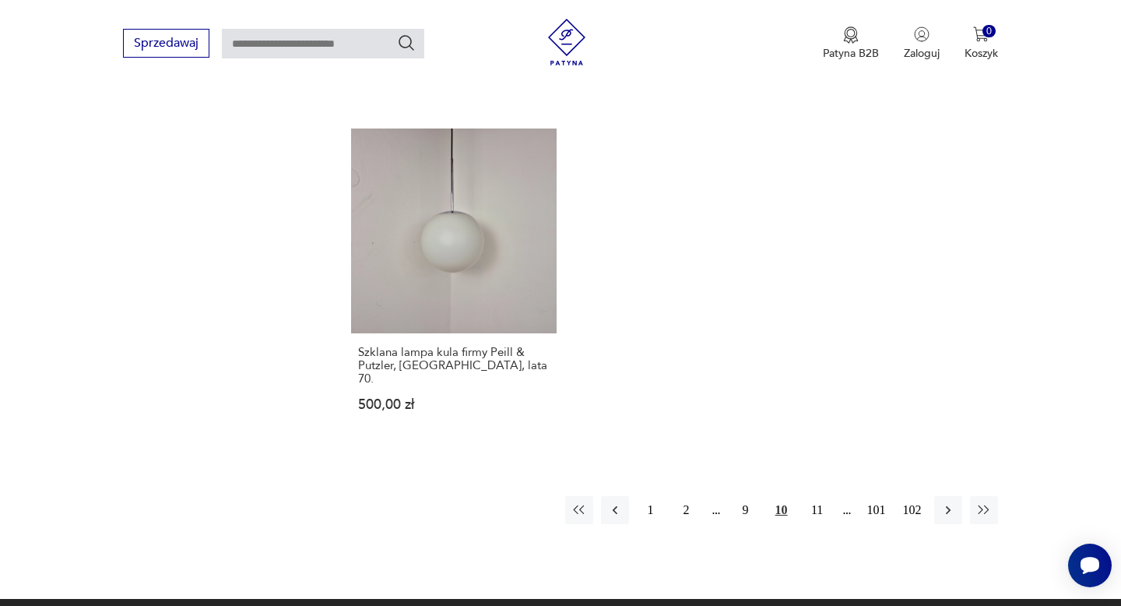
scroll to position [2392, 0]
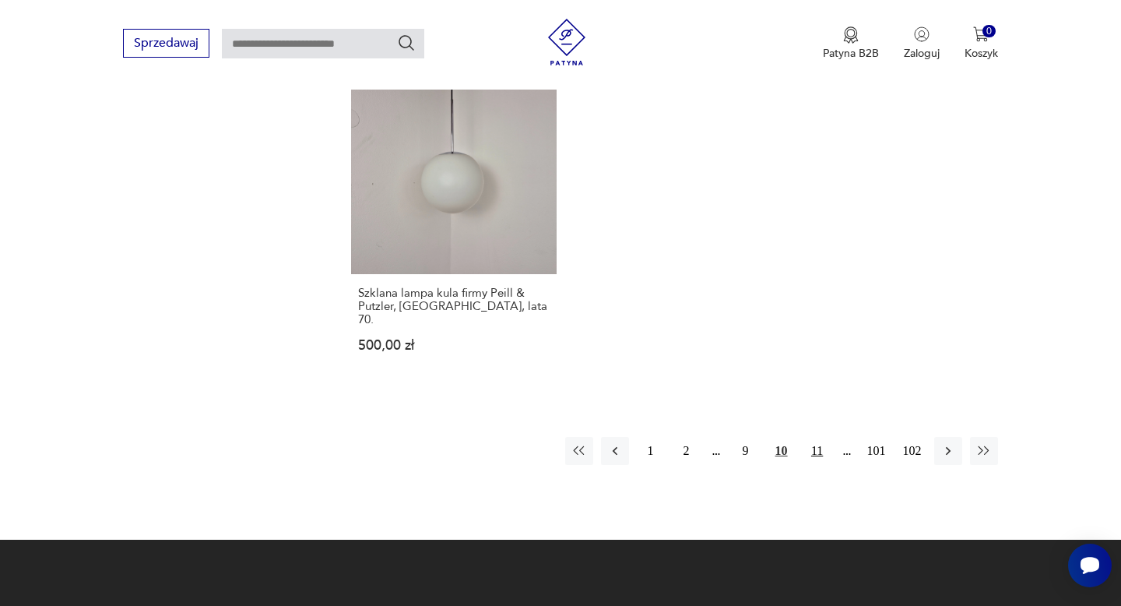
click at [810, 437] on button "11" at bounding box center [818, 451] width 28 height 28
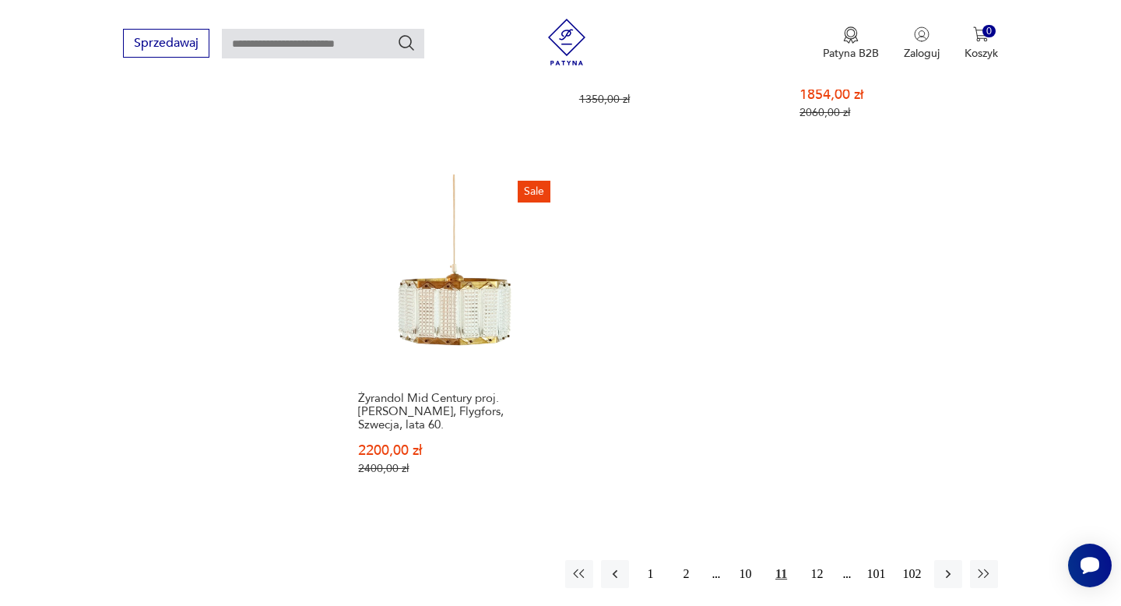
scroll to position [2173, 0]
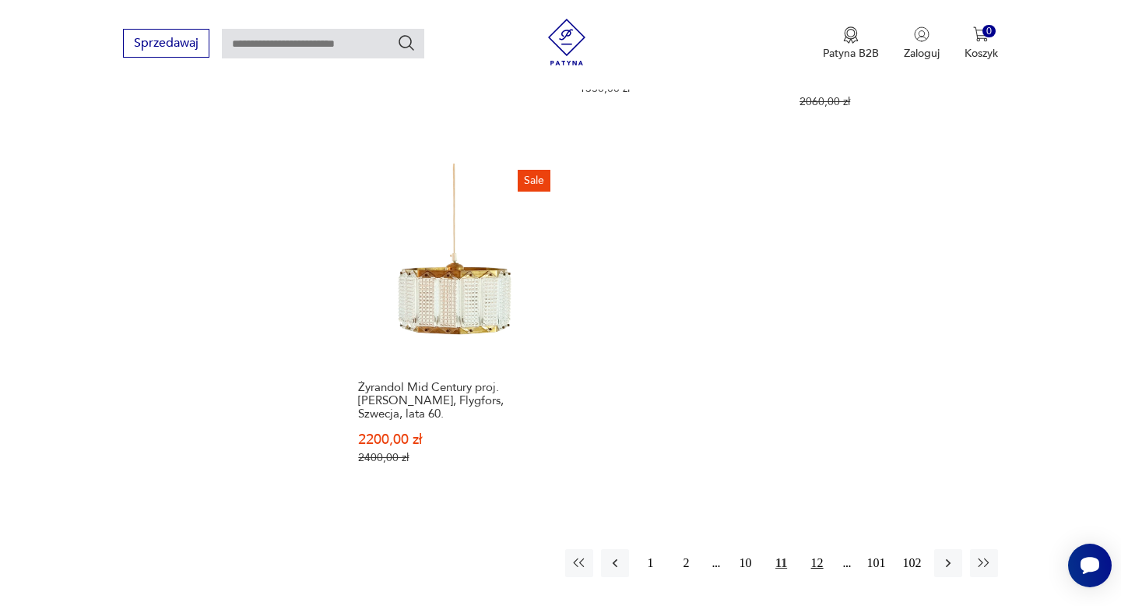
click at [804, 549] on button "12" at bounding box center [818, 563] width 28 height 28
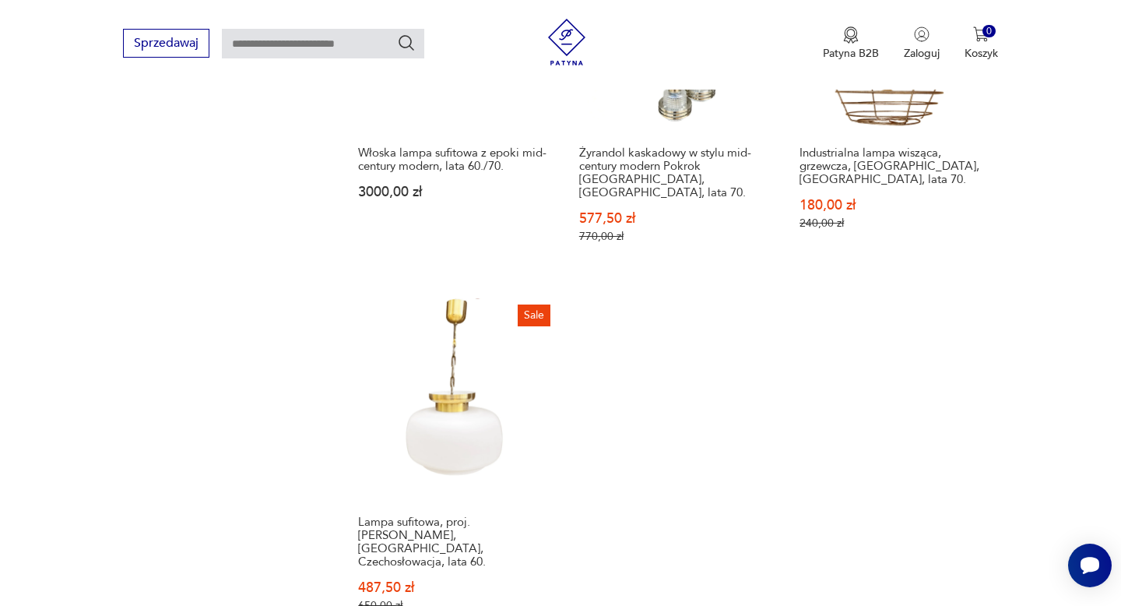
scroll to position [2118, 0]
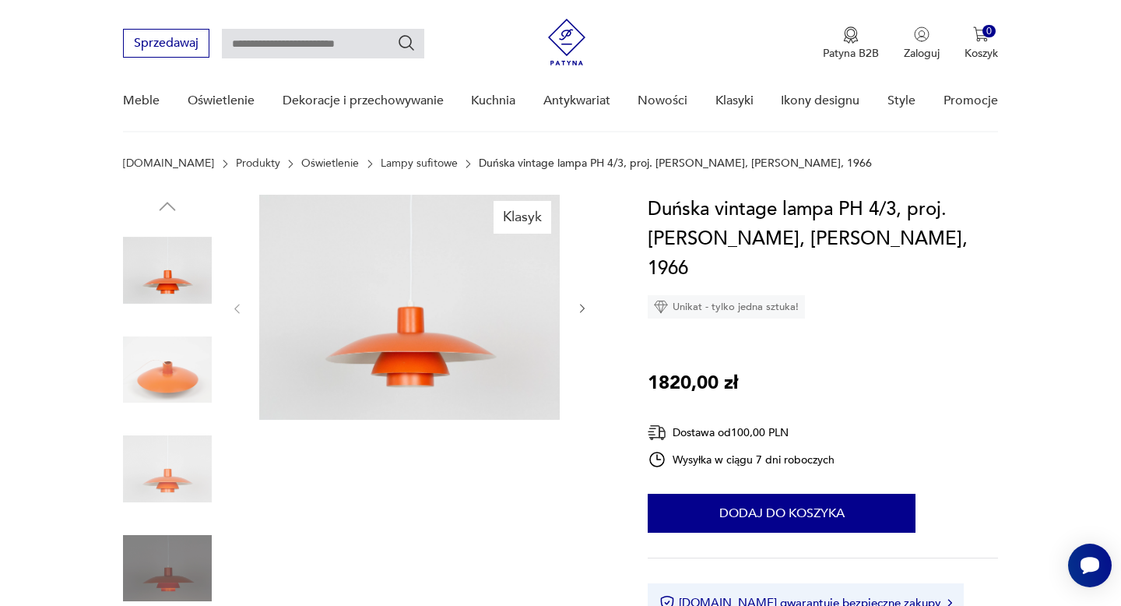
scroll to position [359, 0]
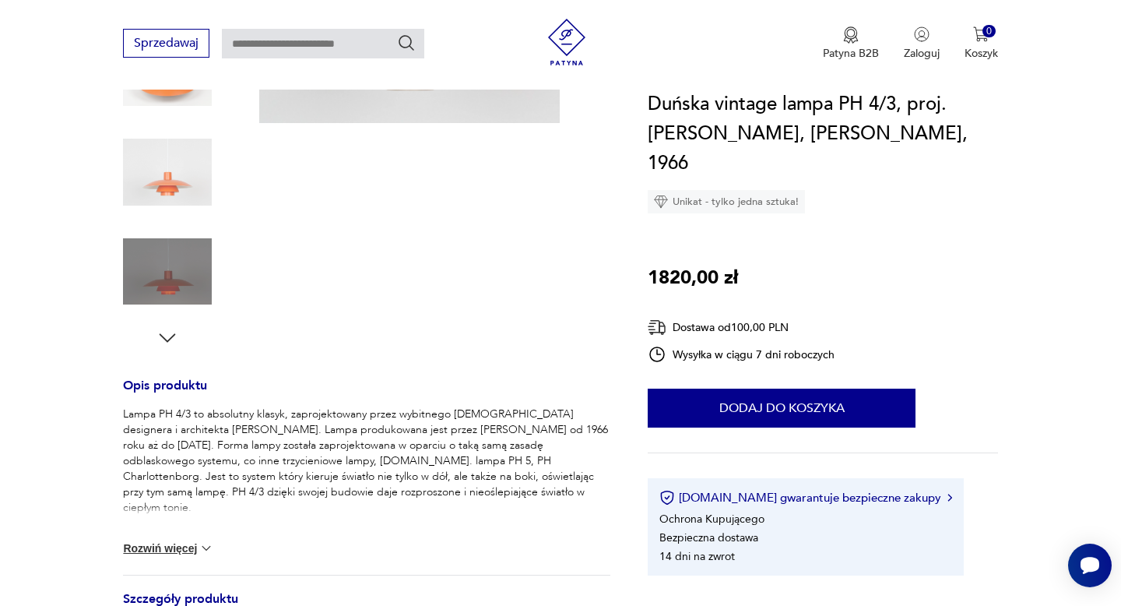
click at [206, 536] on div "Lampa PH 4/3 to absolutny klasyk, zaprojektowany przez wybitnego duńskiego desi…" at bounding box center [366, 491] width 487 height 168
click at [199, 554] on img at bounding box center [207, 548] width 16 height 16
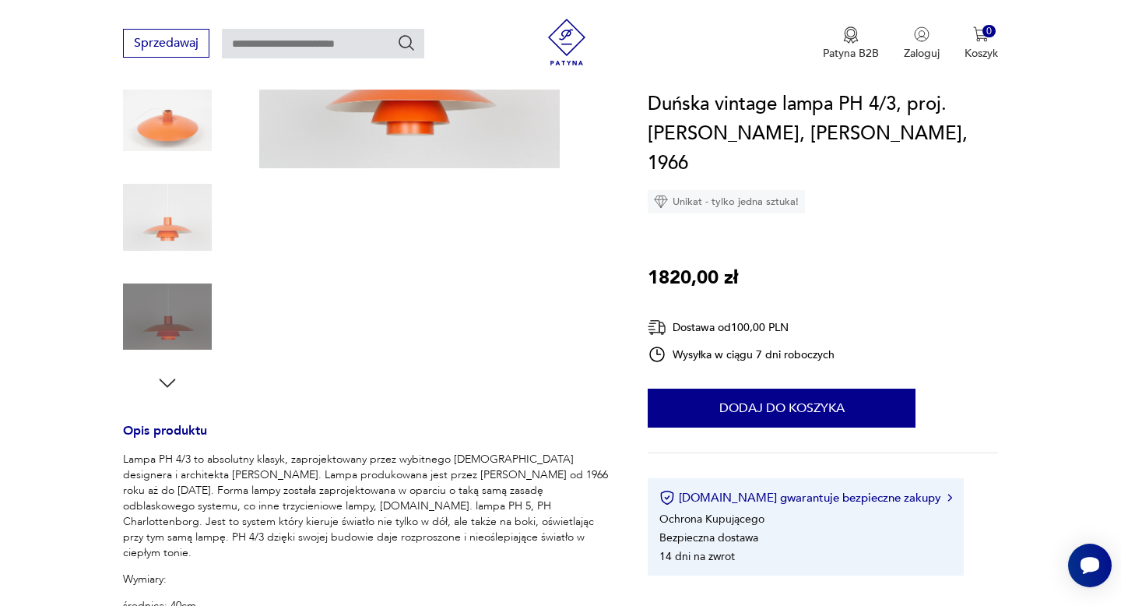
scroll to position [240, 0]
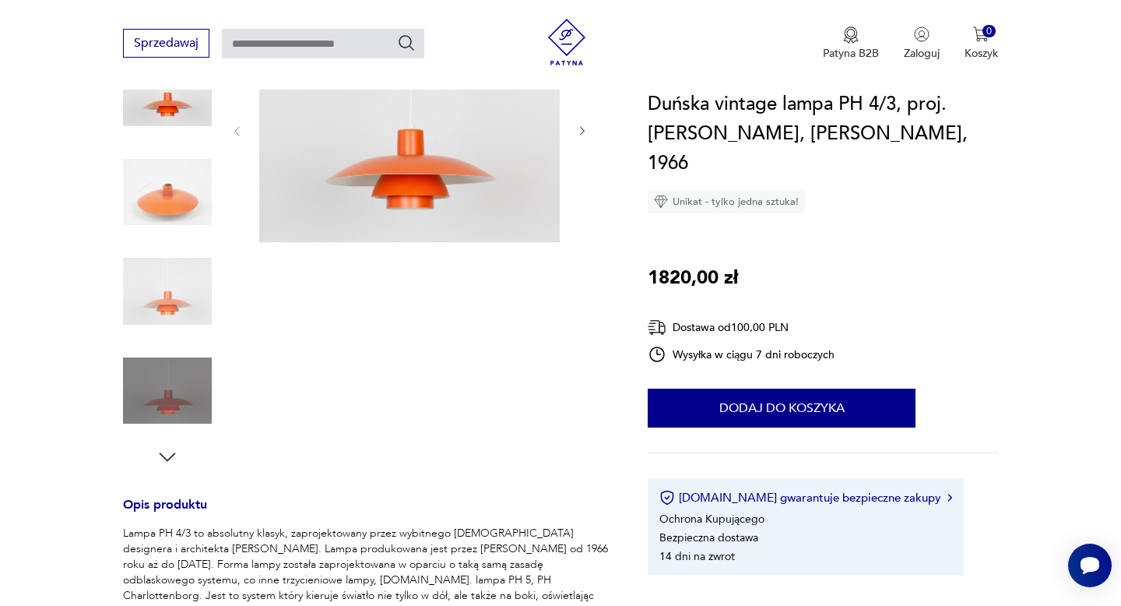
click at [172, 316] on img at bounding box center [167, 291] width 89 height 89
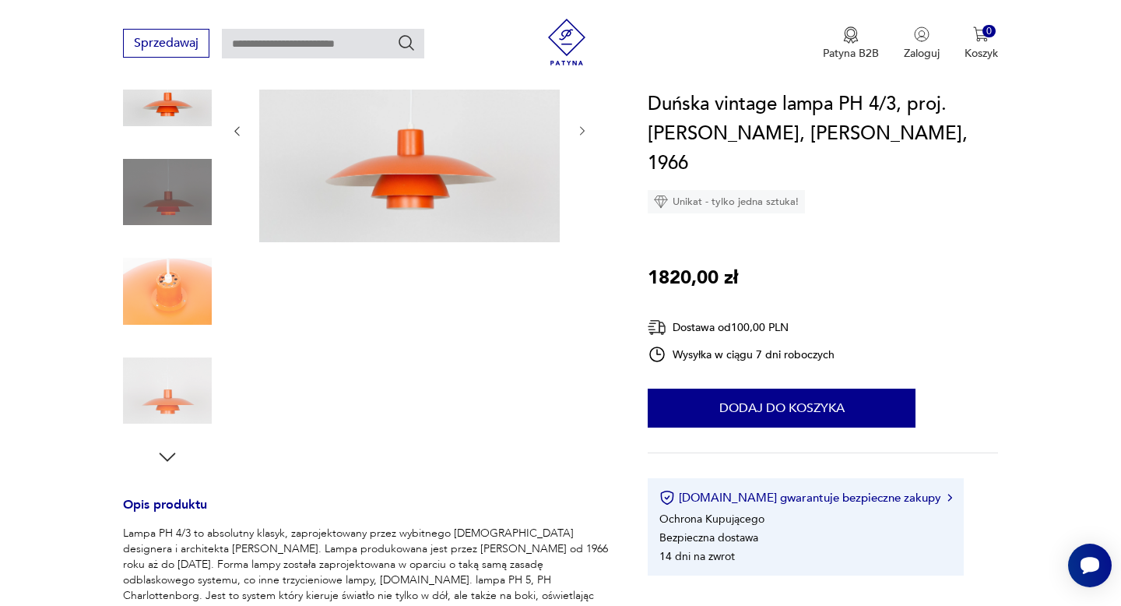
click at [166, 401] on img at bounding box center [167, 391] width 89 height 89
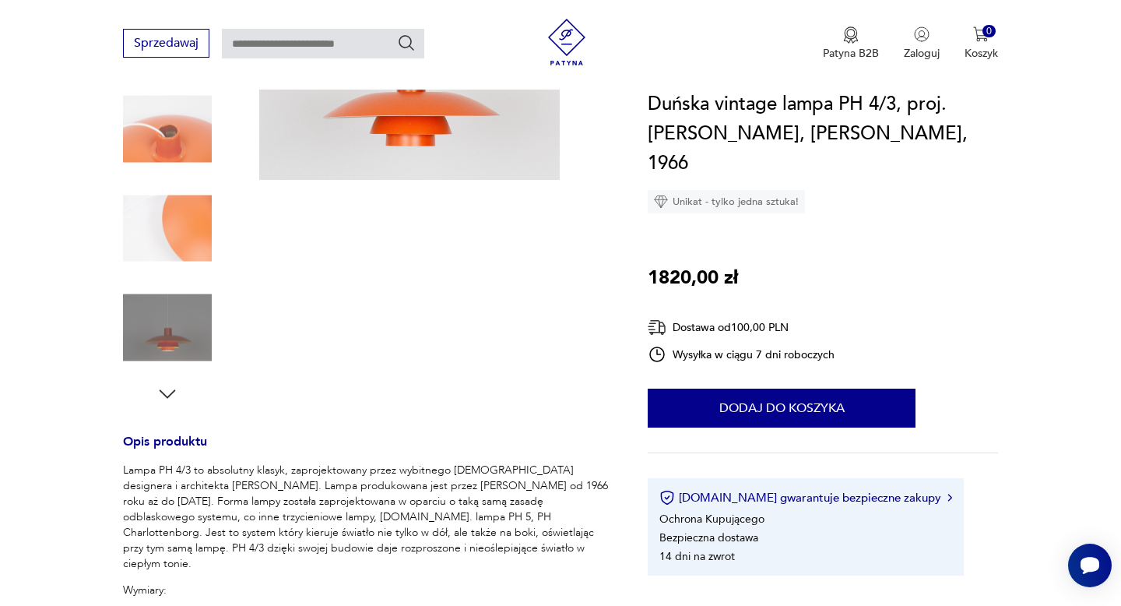
scroll to position [0, 0]
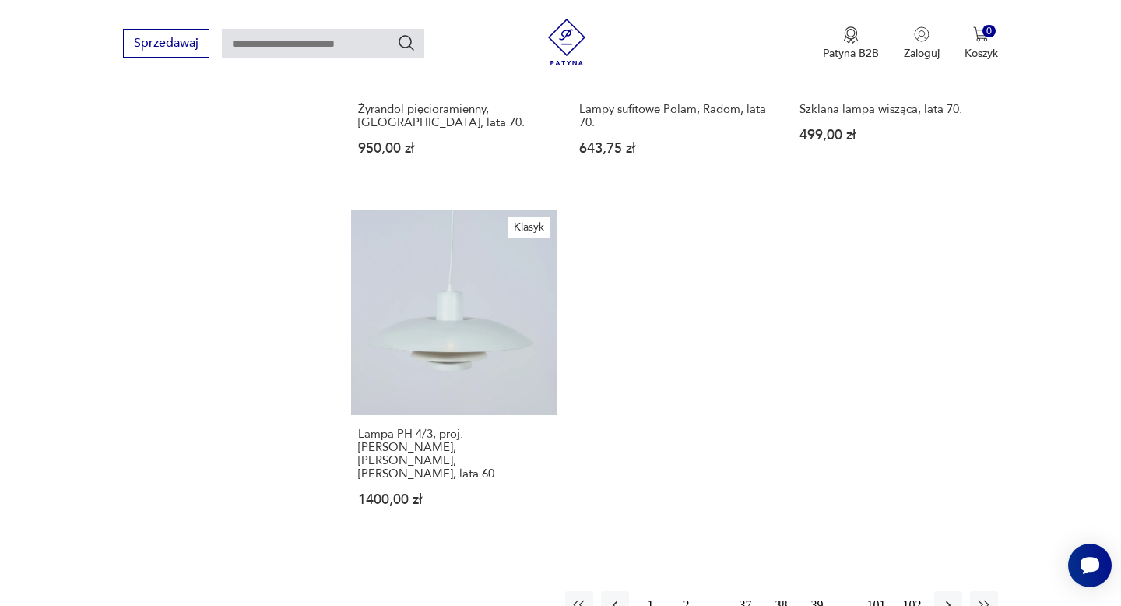
scroll to position [2212, 0]
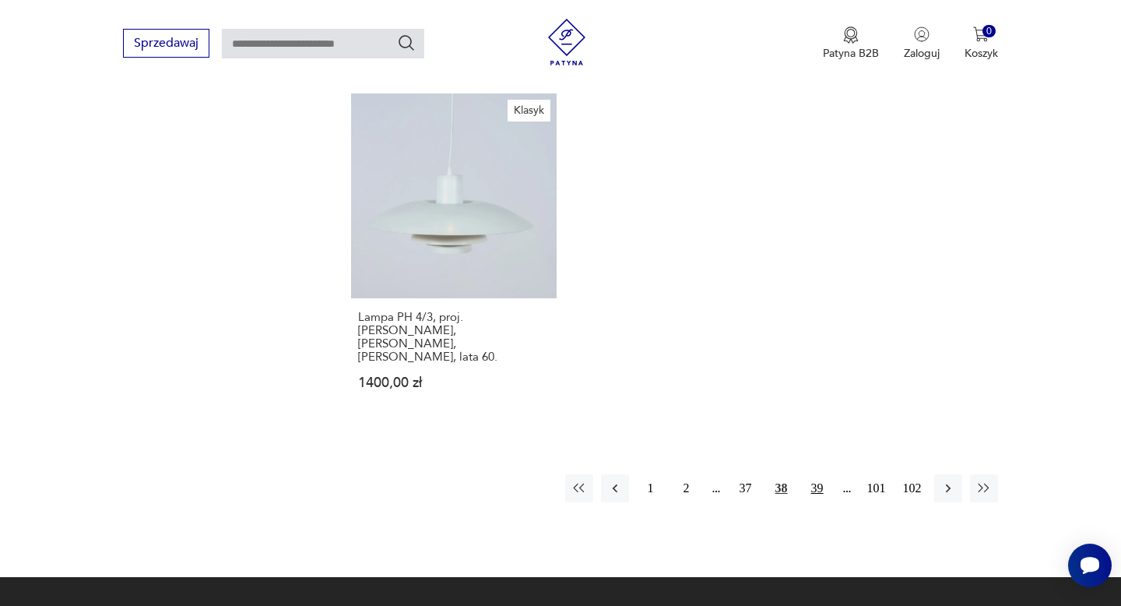
click at [816, 474] on button "39" at bounding box center [818, 488] width 28 height 28
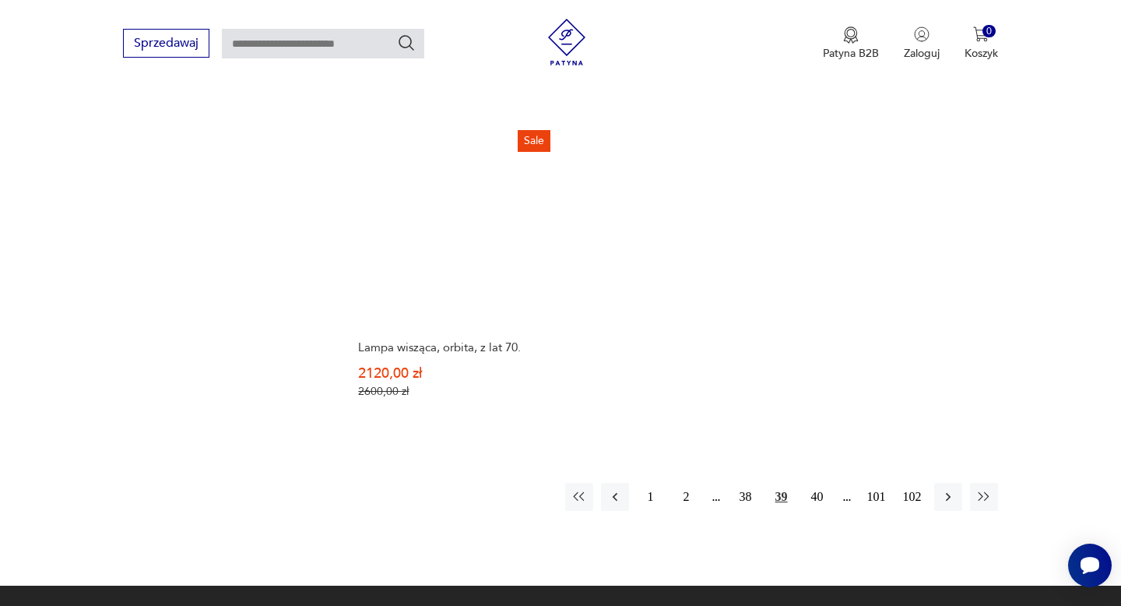
scroll to position [2245, 0]
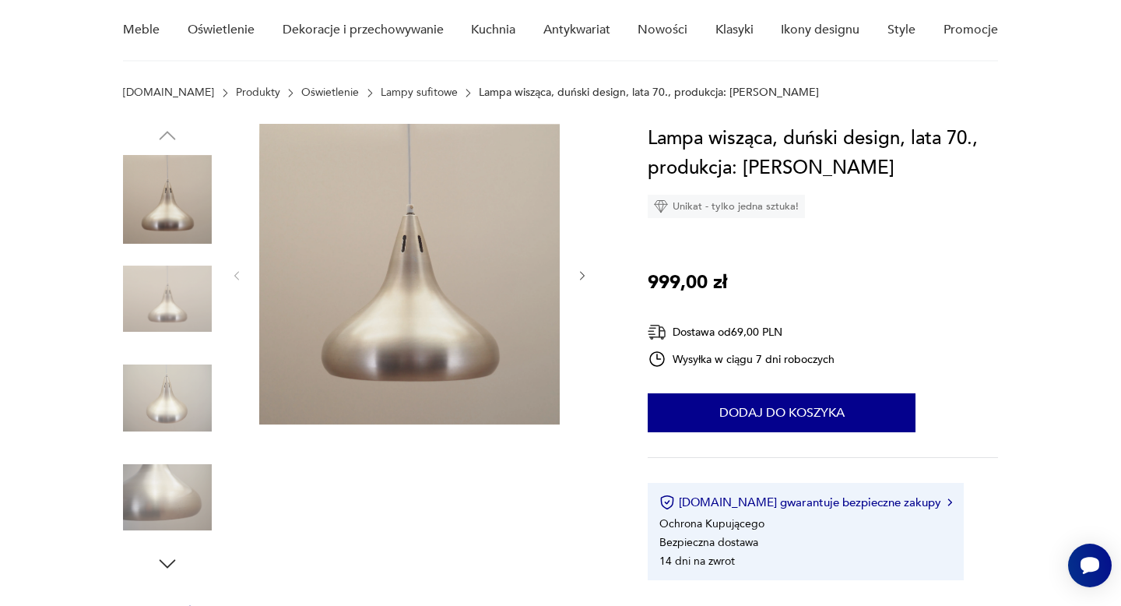
scroll to position [141, 0]
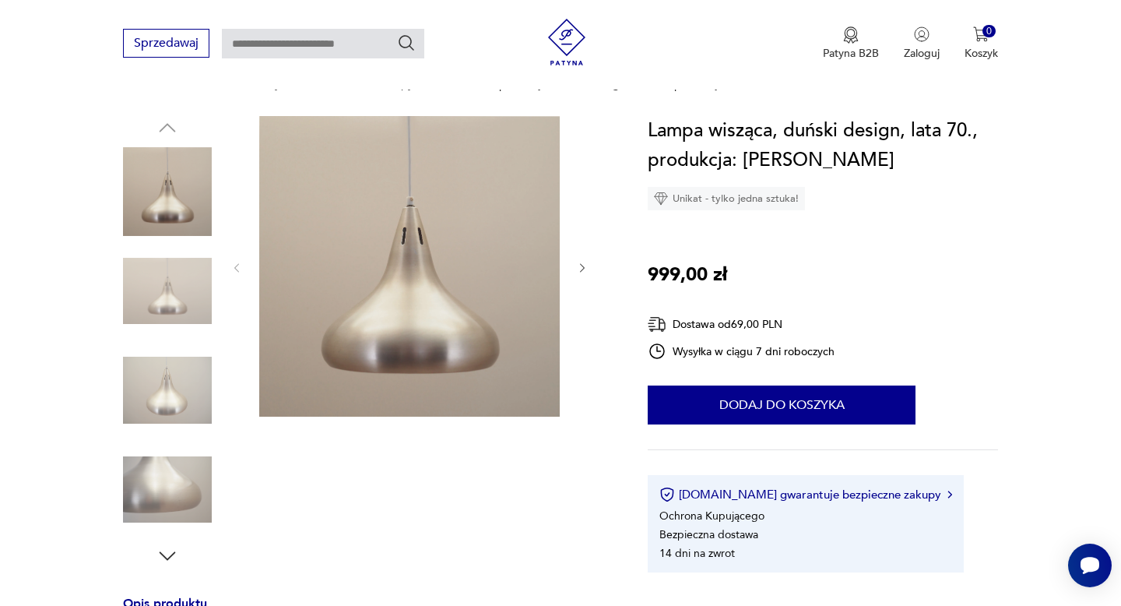
click at [578, 264] on icon "button" at bounding box center [582, 268] width 13 height 13
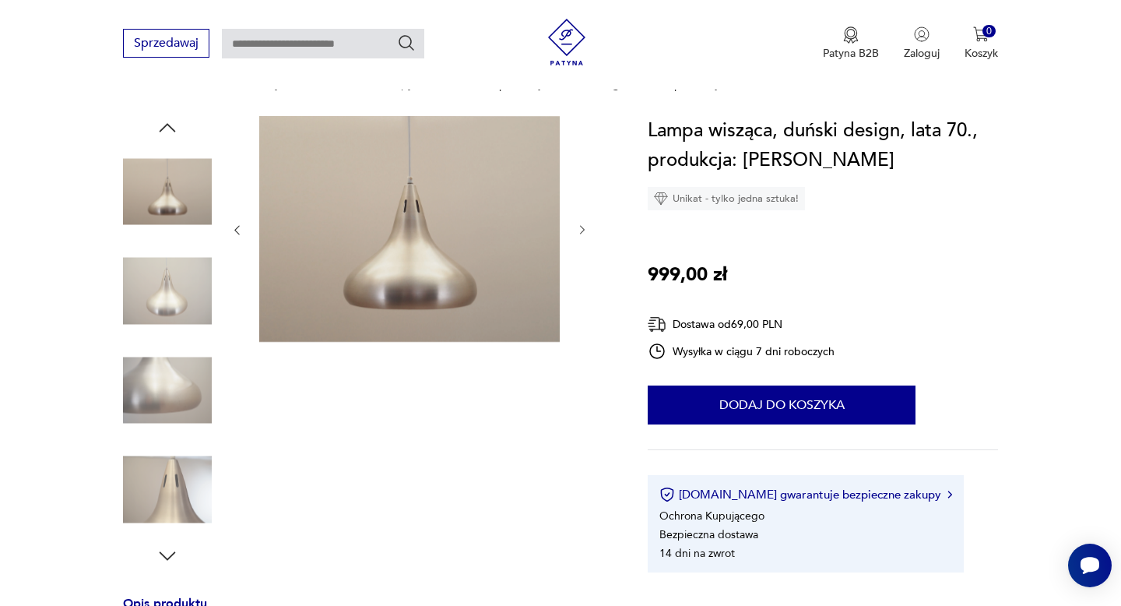
click at [578, 264] on div at bounding box center [410, 230] width 358 height 228
